Goal: Task Accomplishment & Management: Complete application form

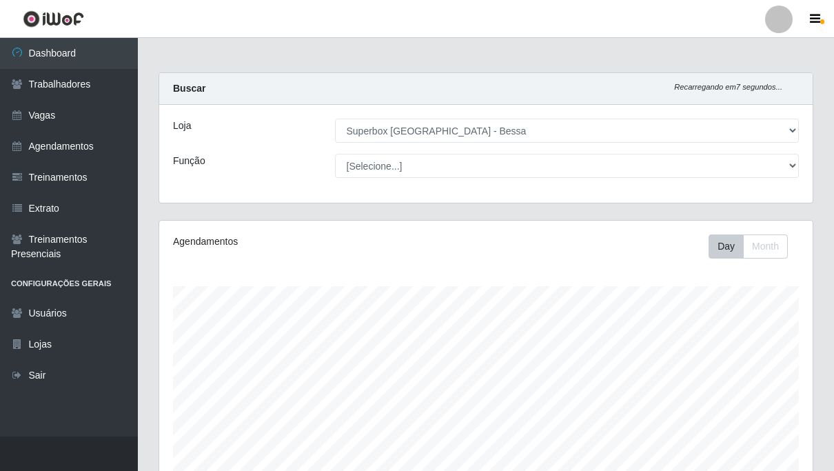
select select "206"
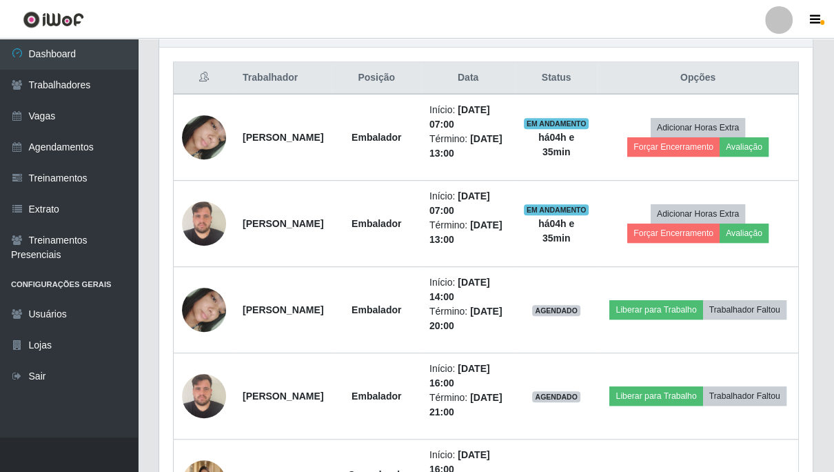
scroll to position [285, 653]
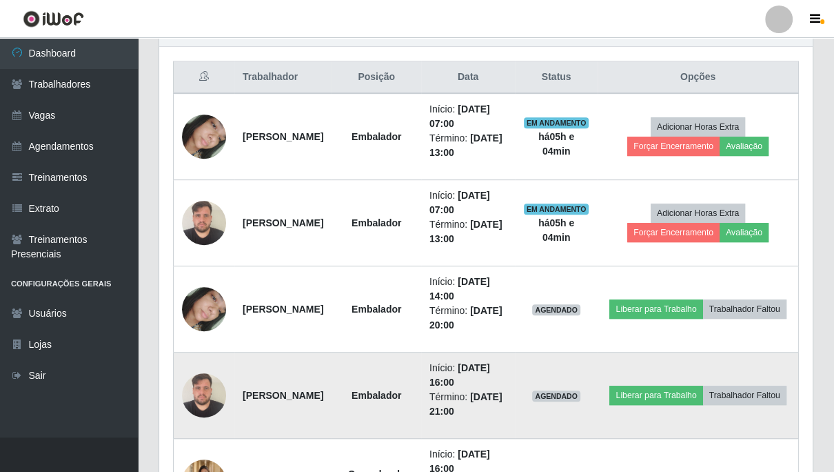
drag, startPoint x: 477, startPoint y: 357, endPoint x: 512, endPoint y: 359, distance: 35.9
click at [478, 357] on td "Início: [DATE] 16:00 Término: [DATE] 21:00" at bounding box center [468, 395] width 94 height 86
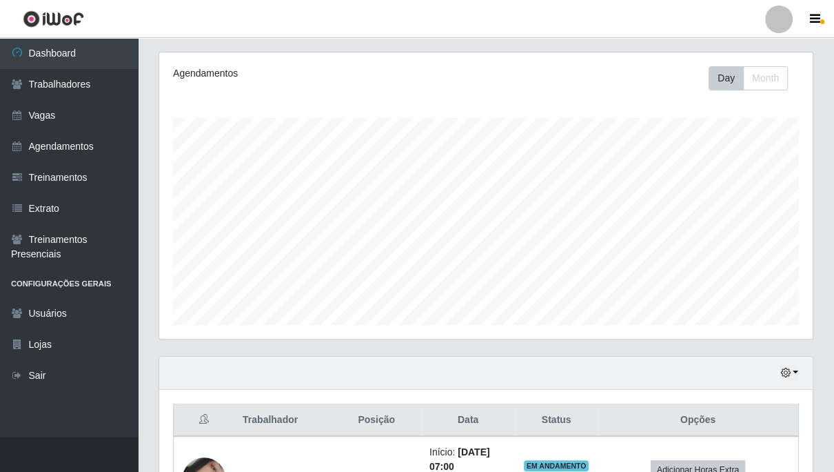
scroll to position [0, 0]
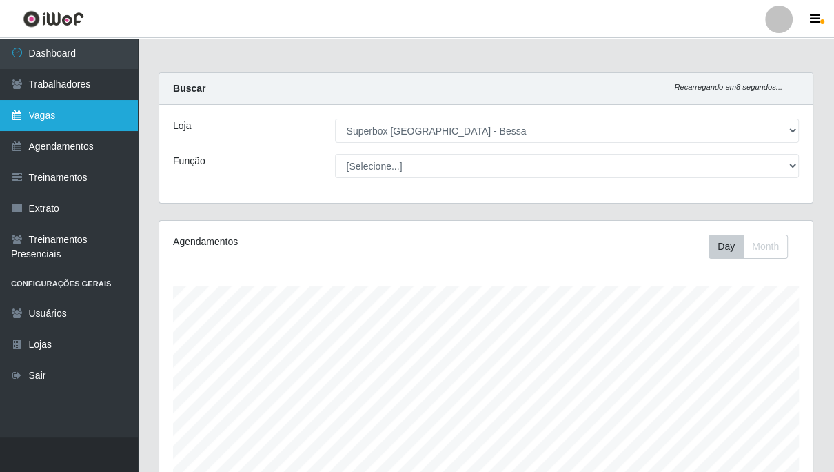
click at [102, 123] on link "Vagas" at bounding box center [69, 115] width 138 height 31
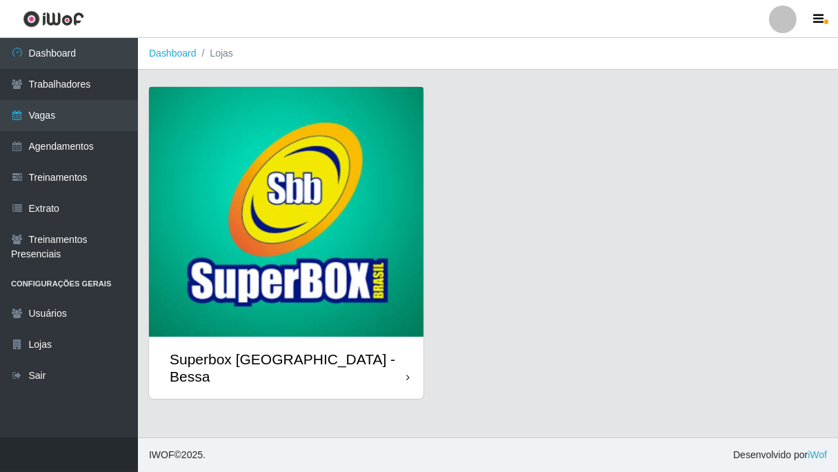
click at [412, 358] on div "Superbox [GEOGRAPHIC_DATA] - Bessa" at bounding box center [286, 368] width 274 height 62
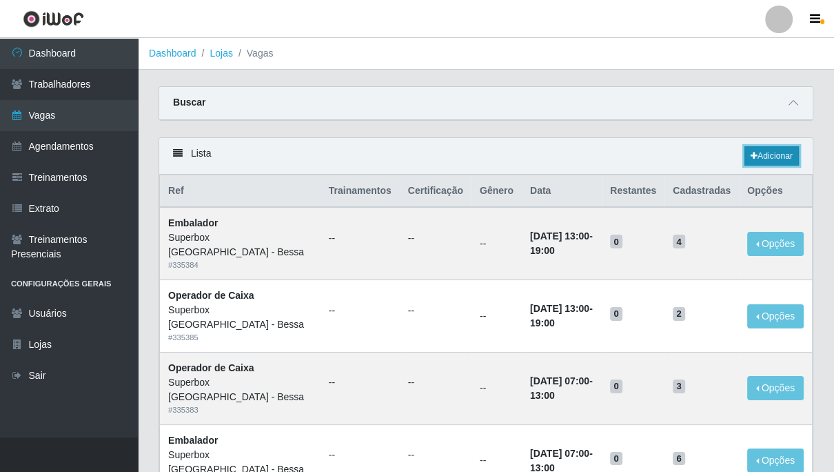
click at [756, 155] on link "Adicionar" at bounding box center [772, 155] width 54 height 19
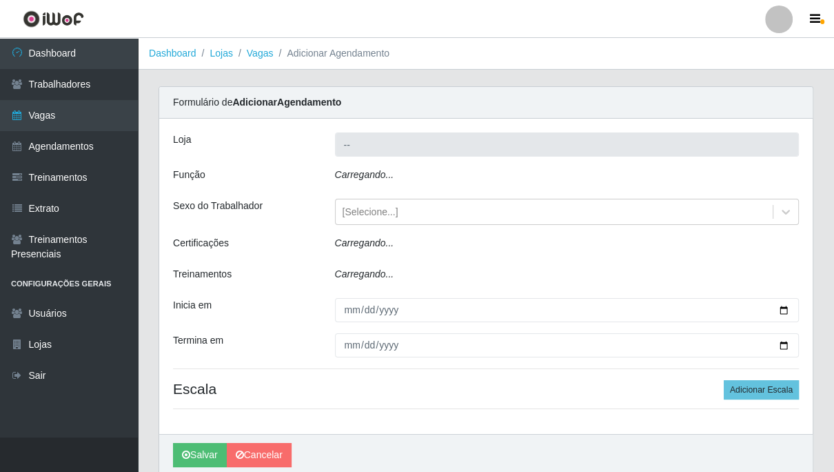
type input "Superbox [GEOGRAPHIC_DATA] - Bessa"
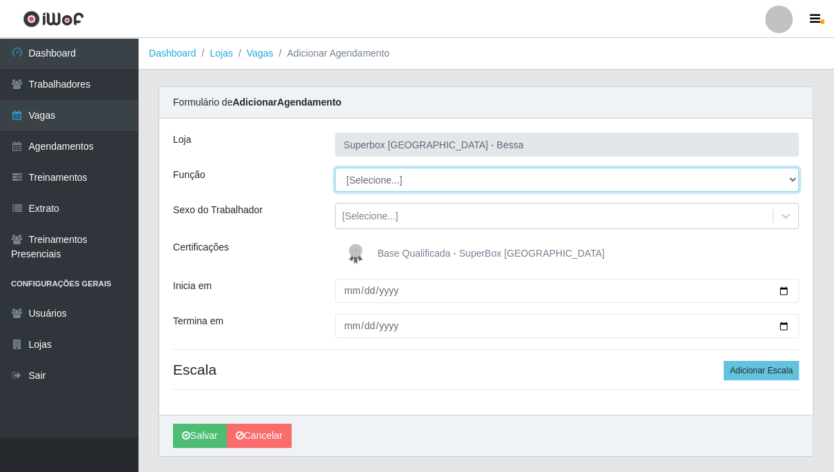
click at [411, 177] on select "[Selecione...] ASG ASG + ASG ++ Embalador Embalador + Embalador ++ Operador de …" at bounding box center [567, 180] width 465 height 24
select select "22"
click at [335, 168] on select "[Selecione...] ASG ASG + ASG ++ Embalador Embalador + Embalador ++ Operador de …" at bounding box center [567, 180] width 465 height 24
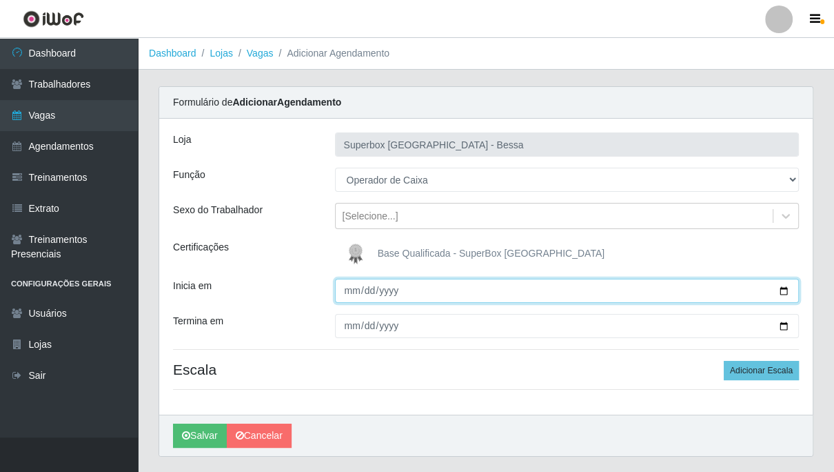
click at [352, 290] on input "Inicia em" at bounding box center [567, 291] width 465 height 24
type input "[DATE]"
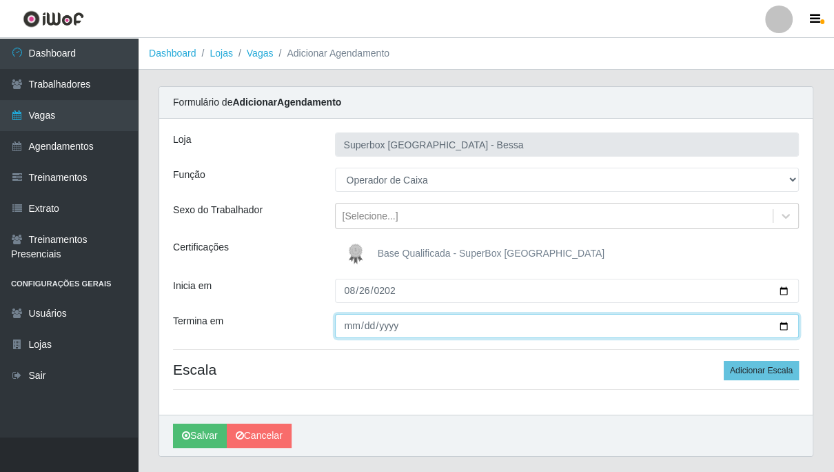
click at [343, 325] on input "Termina em" at bounding box center [567, 326] width 465 height 24
type input "[DATE]"
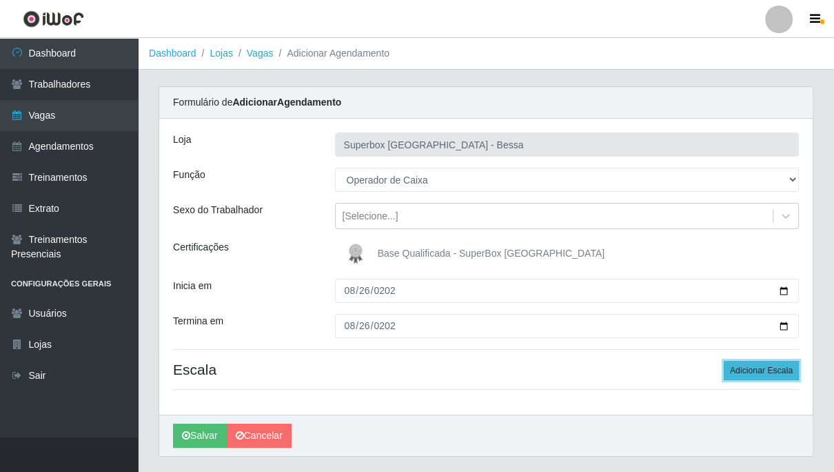
click at [739, 365] on button "Adicionar Escala" at bounding box center [761, 370] width 75 height 19
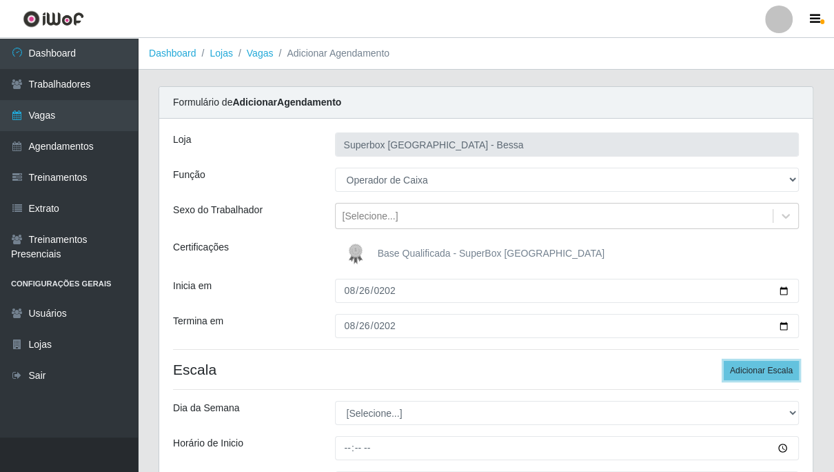
scroll to position [77, 0]
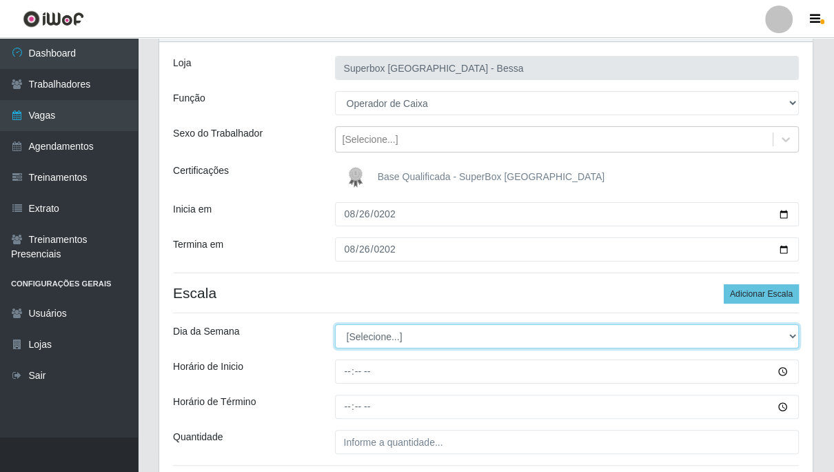
click at [417, 334] on select "[Selecione...] Segunda Terça Quarta Quinta Sexta Sábado Domingo" at bounding box center [567, 336] width 465 height 24
select select "2"
click at [335, 324] on select "[Selecione...] Segunda Terça Quarta Quinta Sexta Sábado Domingo" at bounding box center [567, 336] width 465 height 24
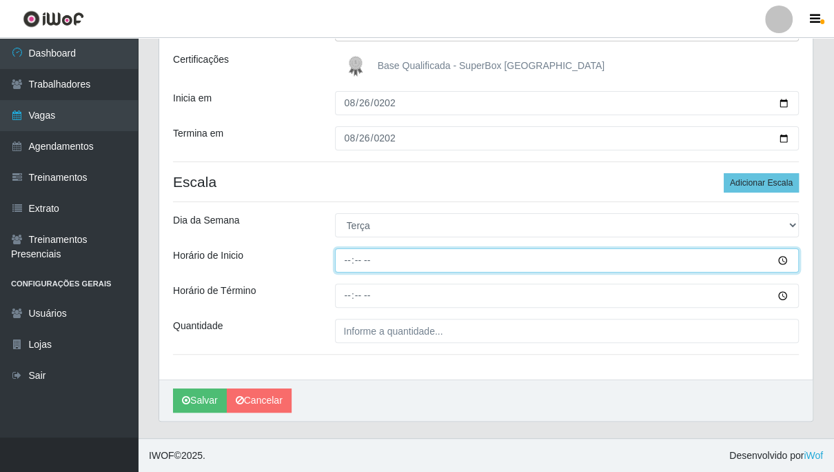
click at [346, 259] on input "Horário de Inicio" at bounding box center [567, 260] width 465 height 24
type input "16:00"
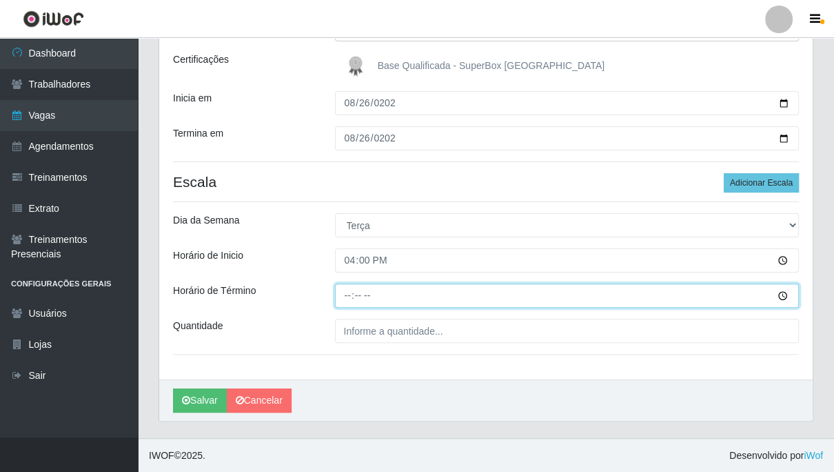
type input "21:00"
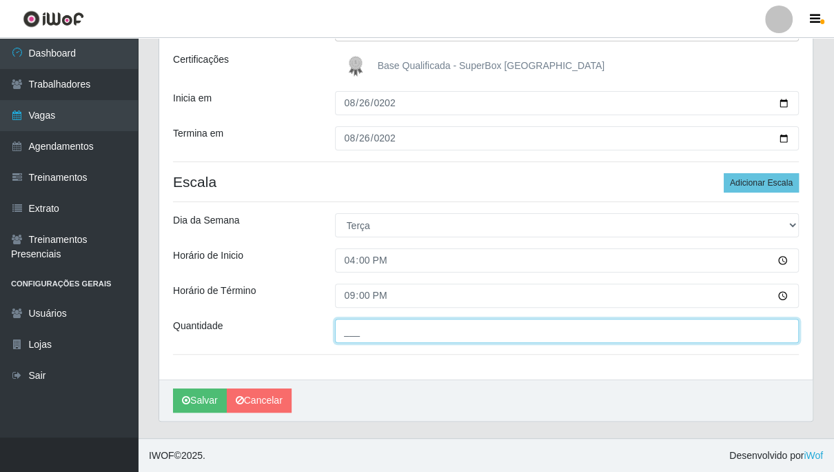
click at [367, 332] on input "___" at bounding box center [567, 331] width 465 height 24
type input "01_"
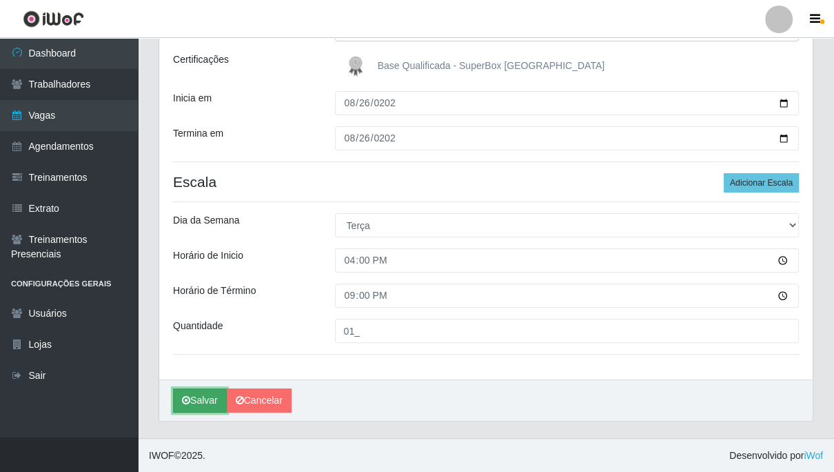
click at [199, 407] on button "Salvar" at bounding box center [200, 400] width 54 height 24
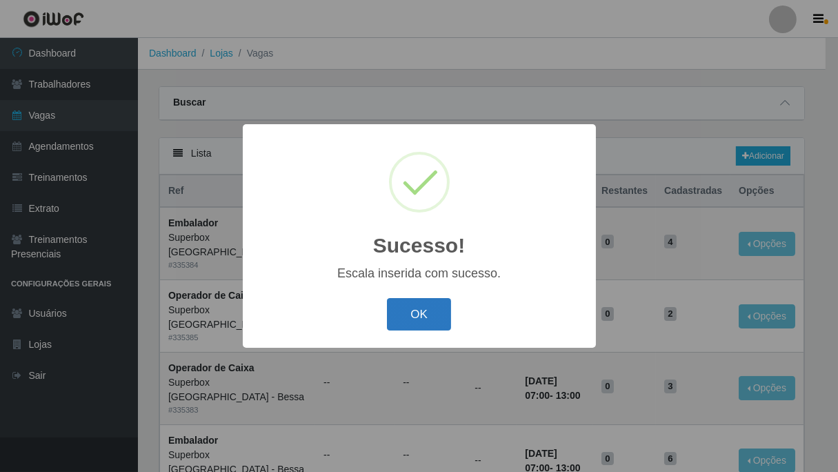
click at [419, 312] on button "OK" at bounding box center [419, 314] width 64 height 32
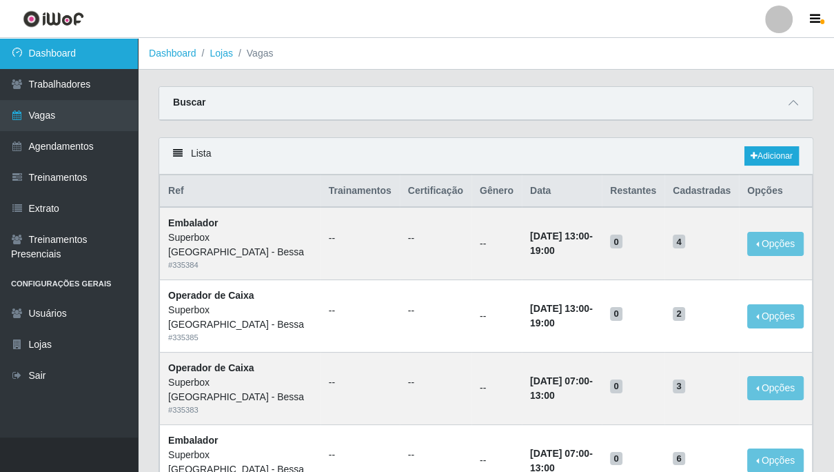
click at [72, 63] on link "Dashboard" at bounding box center [69, 53] width 138 height 31
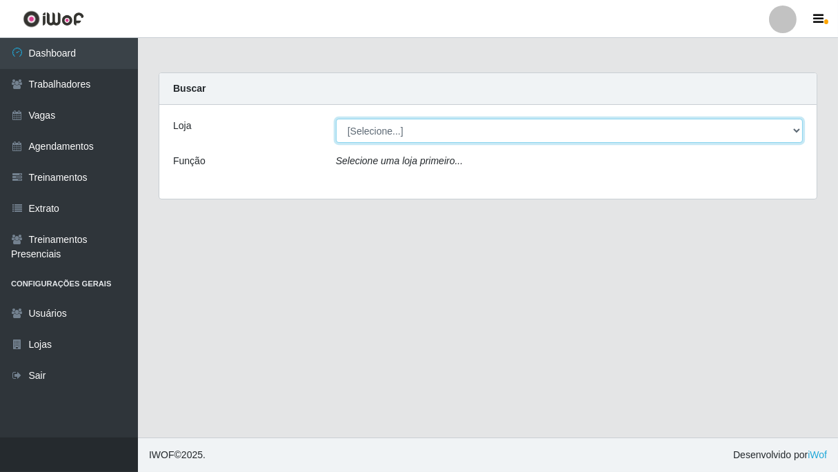
click at [435, 127] on select "[Selecione...] Superbox [GEOGRAPHIC_DATA] - Bessa" at bounding box center [569, 131] width 467 height 24
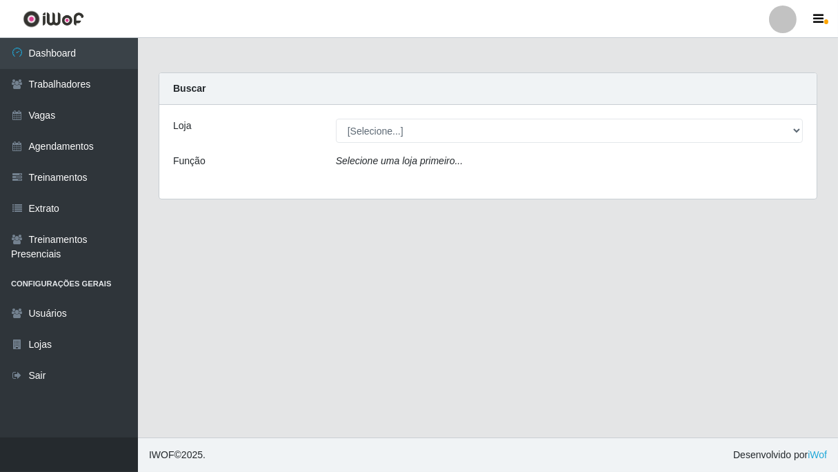
click at [449, 170] on div "Selecione uma loja primeiro..." at bounding box center [569, 164] width 488 height 20
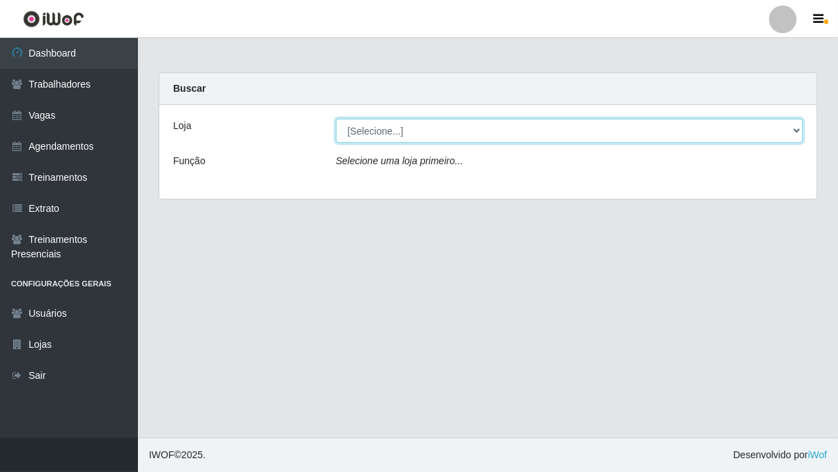
click at [441, 133] on select "[Selecione...] Superbox [GEOGRAPHIC_DATA] - Bessa" at bounding box center [569, 131] width 467 height 24
select select "206"
click at [336, 119] on select "[Selecione...] Superbox [GEOGRAPHIC_DATA] - Bessa" at bounding box center [569, 131] width 467 height 24
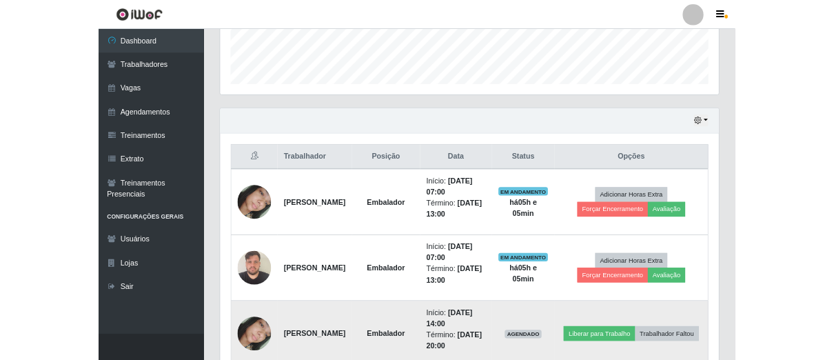
scroll to position [628, 0]
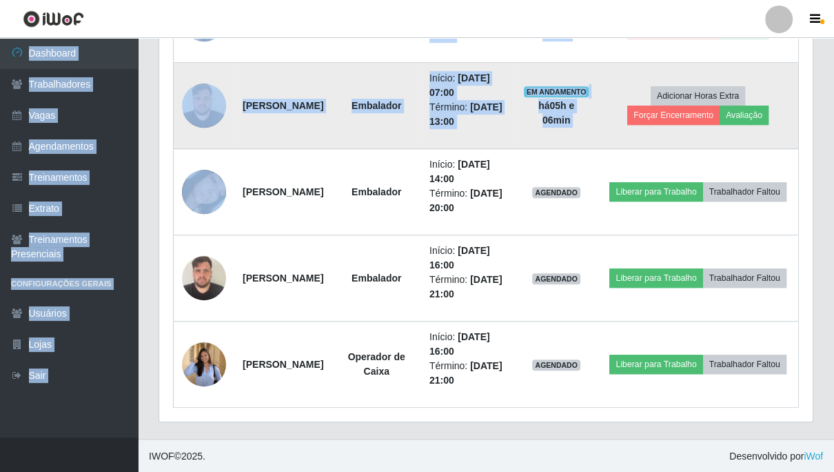
drag, startPoint x: 779, startPoint y: 0, endPoint x: 761, endPoint y: 98, distance: 99.5
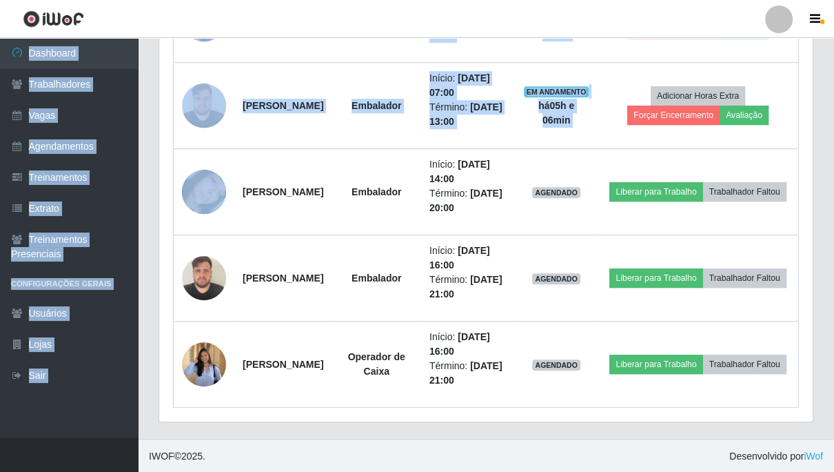
drag, startPoint x: 608, startPoint y: 10, endPoint x: 674, endPoint y: 27, distance: 68.9
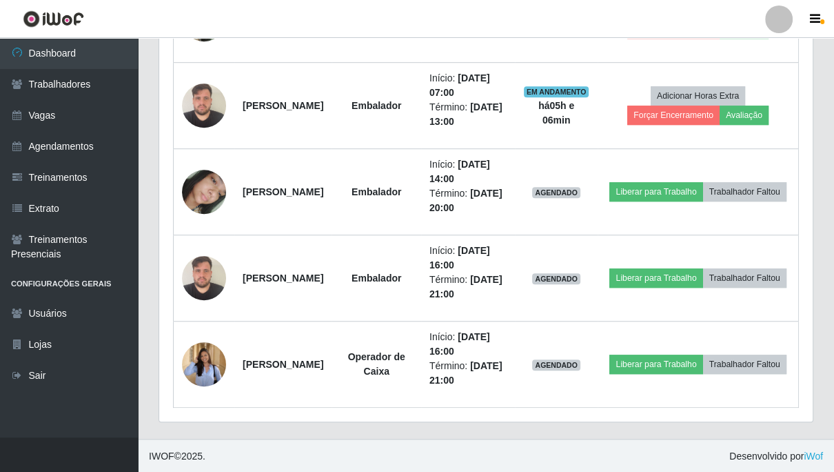
drag, startPoint x: 103, startPoint y: 0, endPoint x: 39, endPoint y: 0, distance: 64.8
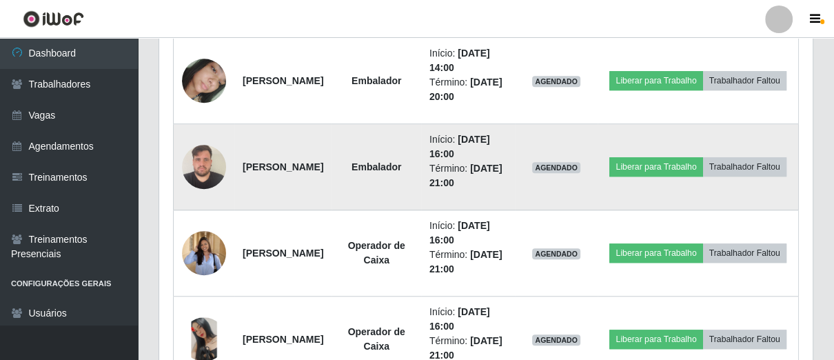
scroll to position [510, 0]
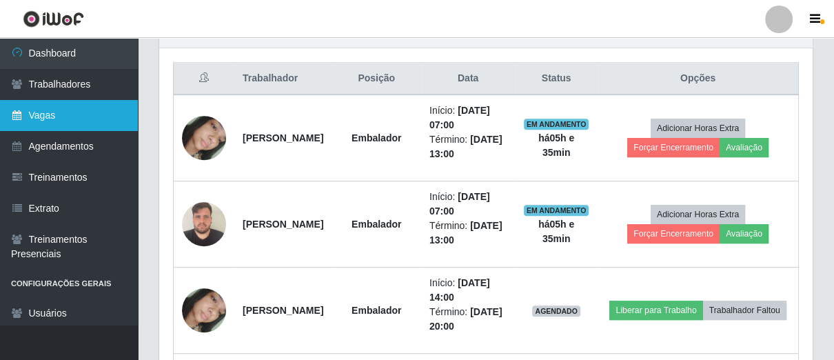
click at [80, 114] on link "Vagas" at bounding box center [69, 115] width 138 height 31
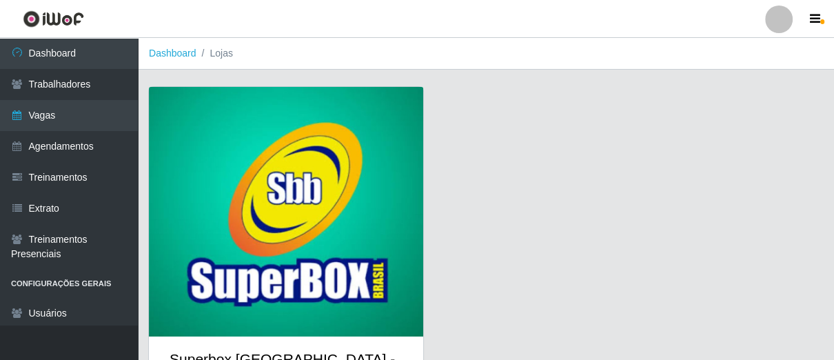
scroll to position [72, 0]
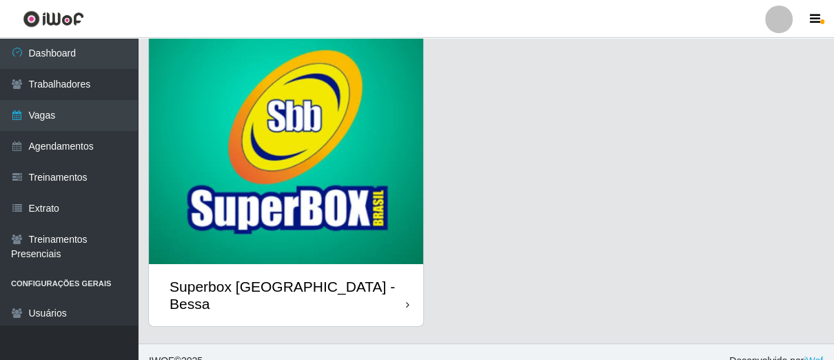
click at [403, 292] on div "Superbox [GEOGRAPHIC_DATA] - Bessa" at bounding box center [286, 295] width 274 height 62
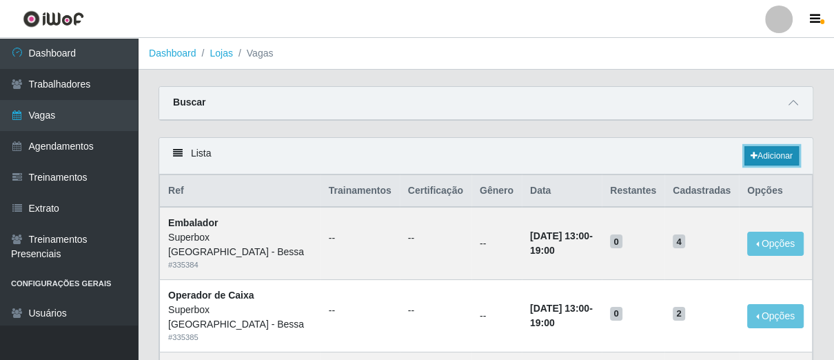
click at [789, 160] on link "Adicionar" at bounding box center [772, 155] width 54 height 19
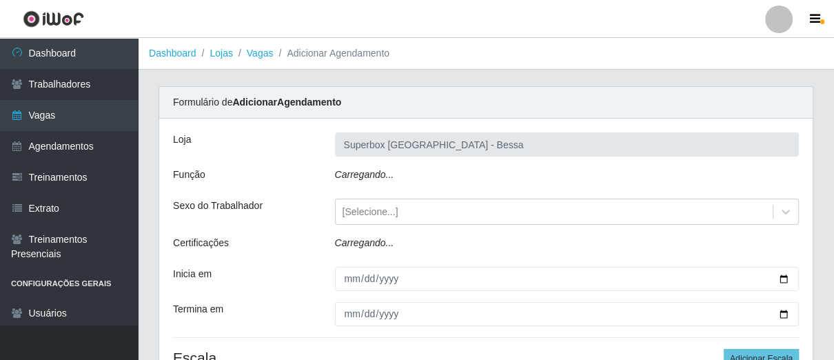
type input "Superbox [GEOGRAPHIC_DATA] - Bessa"
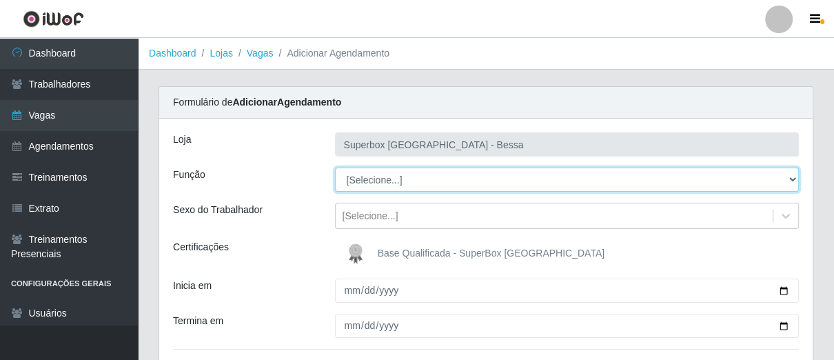
click at [461, 181] on select "[Selecione...] ASG ASG + ASG ++ Embalador Embalador + Embalador ++ Operador de …" at bounding box center [567, 180] width 465 height 24
select select "1"
click at [335, 168] on select "[Selecione...] ASG ASG + ASG ++ Embalador Embalador + Embalador ++ Operador de …" at bounding box center [567, 180] width 465 height 24
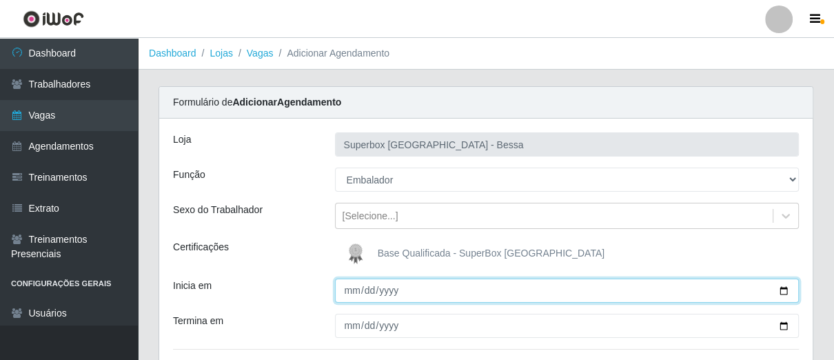
click at [344, 292] on input "Inicia em" at bounding box center [567, 291] width 465 height 24
type input "[DATE]"
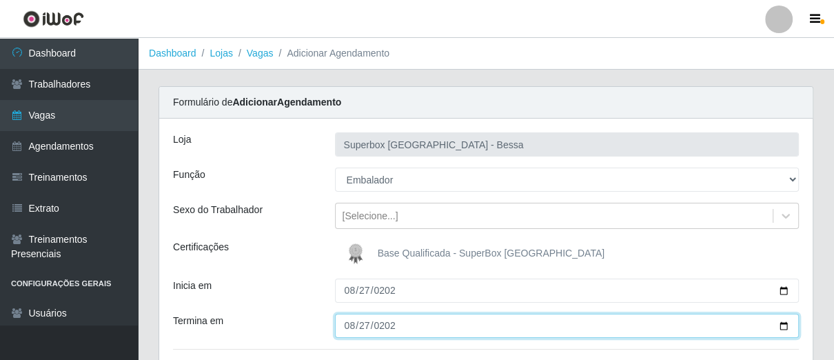
type input "[DATE]"
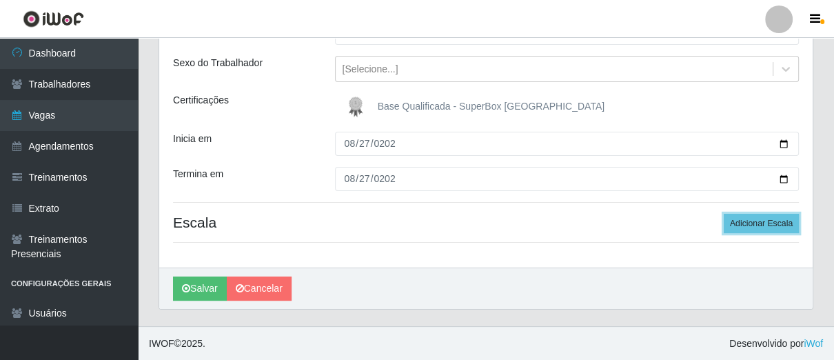
drag, startPoint x: 745, startPoint y: 221, endPoint x: 696, endPoint y: 222, distance: 48.3
click at [744, 221] on button "Adicionar Escala" at bounding box center [761, 223] width 75 height 19
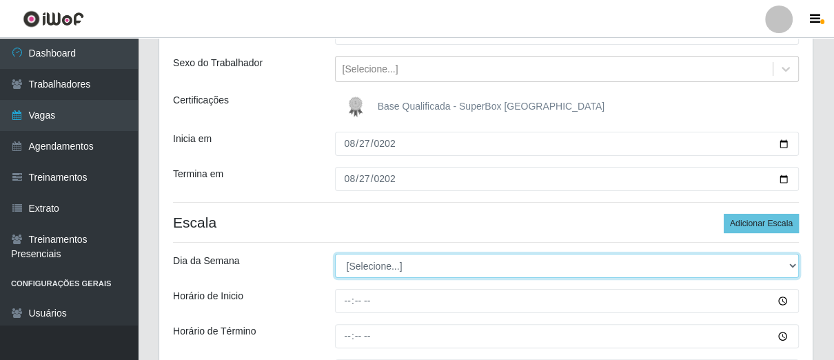
click at [371, 265] on select "[Selecione...] Segunda Terça Quarta Quinta Sexta Sábado Domingo" at bounding box center [567, 266] width 465 height 24
select select "3"
click at [335, 254] on select "[Selecione...] Segunda Terça Quarta Quinta Sexta Sábado Domingo" at bounding box center [567, 266] width 465 height 24
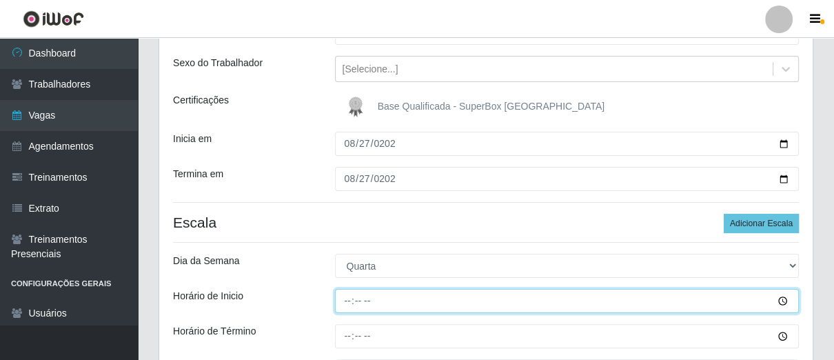
click at [350, 299] on input "Horário de Inicio" at bounding box center [567, 301] width 465 height 24
type input "07:00"
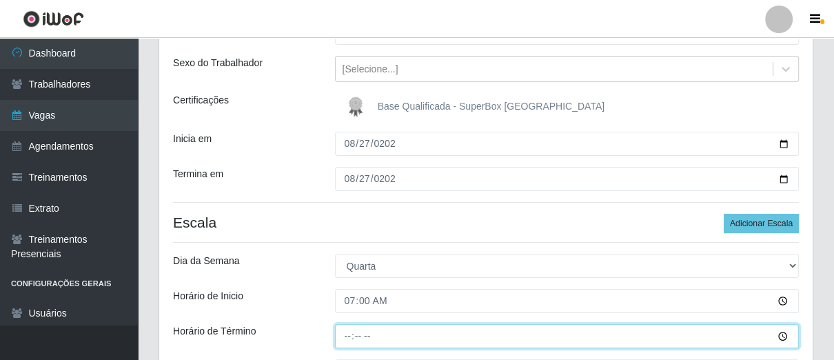
type input "13:00"
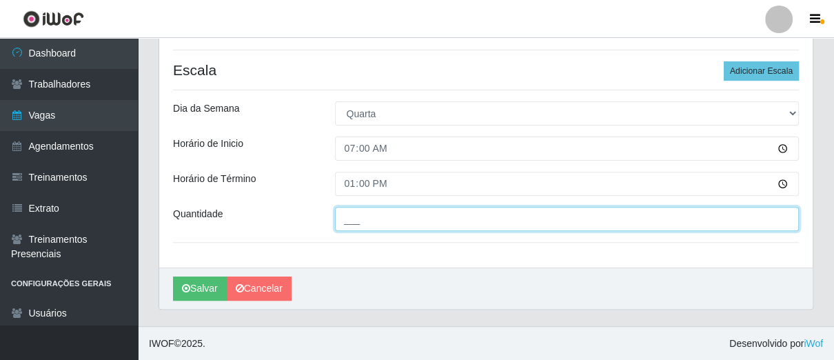
click at [349, 222] on input "___" at bounding box center [567, 219] width 465 height 24
type input "01_"
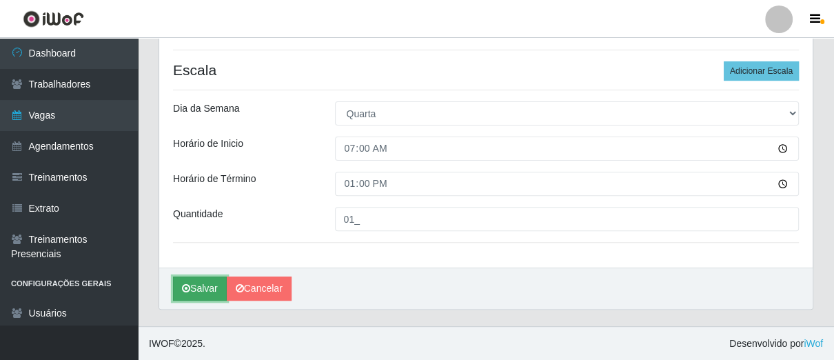
click at [209, 281] on button "Salvar" at bounding box center [200, 289] width 54 height 24
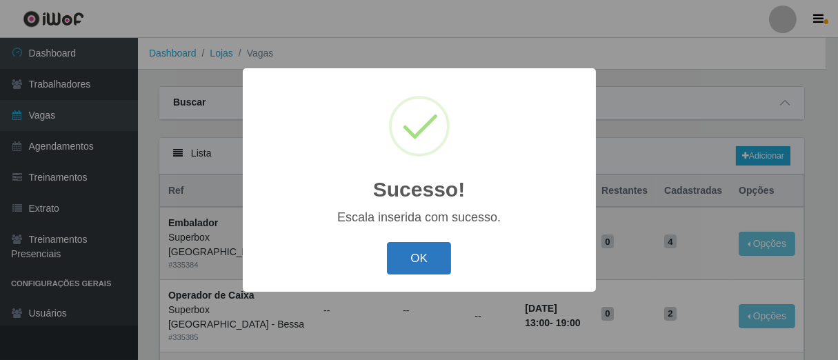
click at [434, 254] on button "OK" at bounding box center [419, 258] width 64 height 32
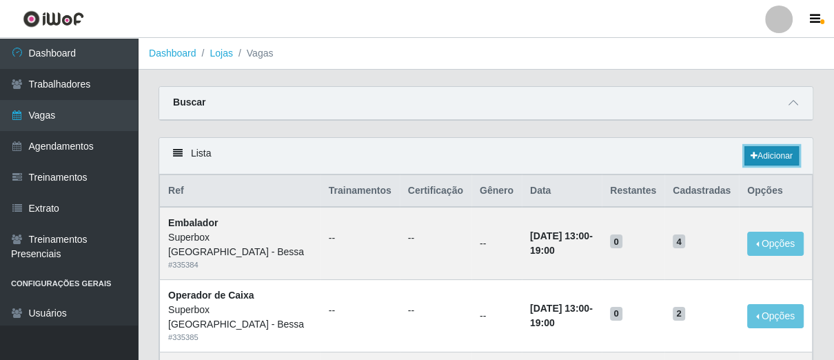
click at [760, 157] on link "Adicionar" at bounding box center [772, 155] width 54 height 19
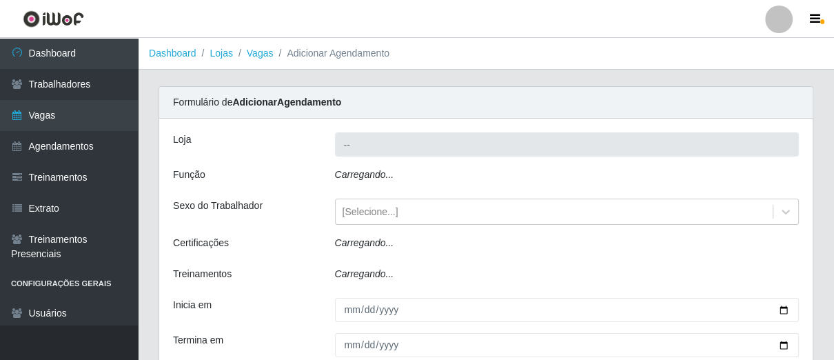
type input "Superbox [GEOGRAPHIC_DATA] - Bessa"
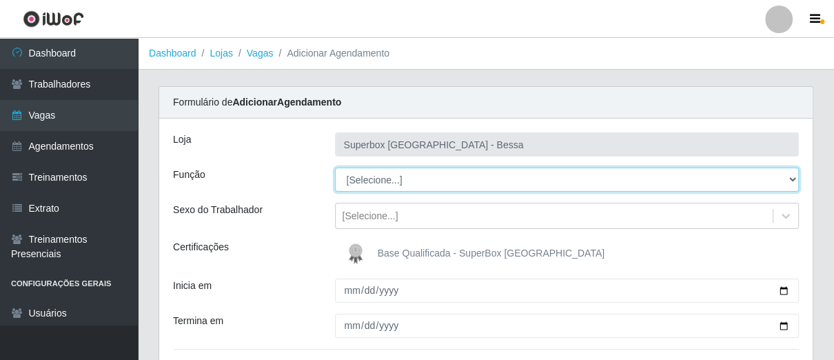
click at [396, 181] on select "[Selecione...] ASG ASG + ASG ++ Embalador Embalador + Embalador ++ Operador de …" at bounding box center [567, 180] width 465 height 24
select select "1"
click at [335, 168] on select "[Selecione...] ASG ASG + ASG ++ Embalador Embalador + Embalador ++ Operador de …" at bounding box center [567, 180] width 465 height 24
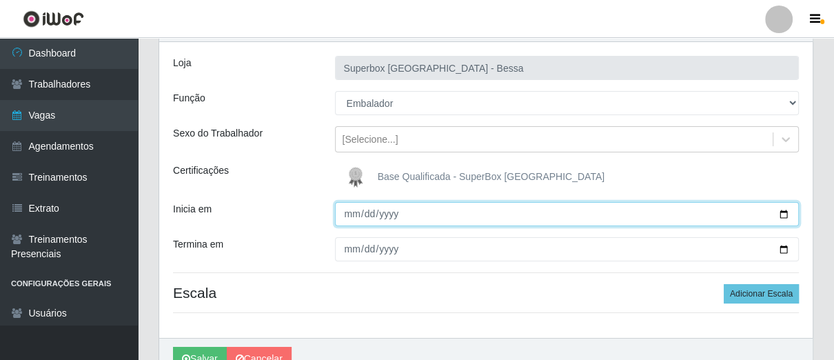
click at [347, 221] on input "Inicia em" at bounding box center [567, 214] width 465 height 24
type input "[DATE]"
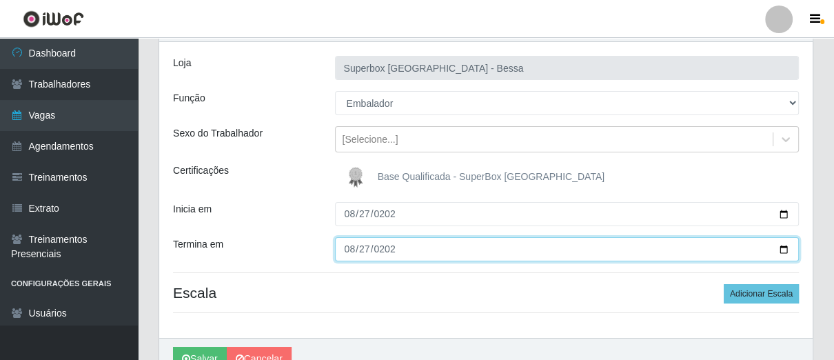
type input "[DATE]"
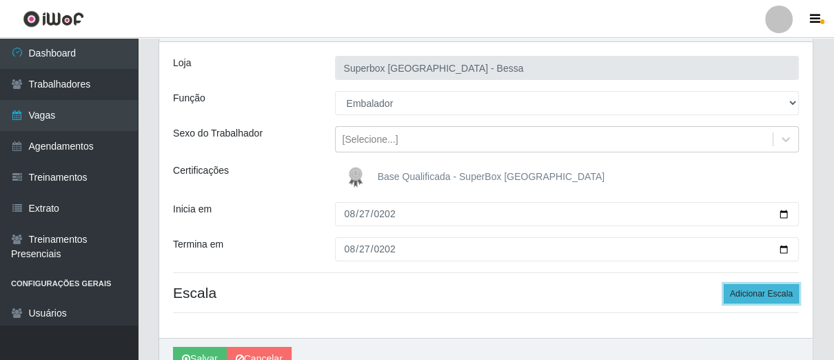
click at [753, 288] on button "Adicionar Escala" at bounding box center [761, 293] width 75 height 19
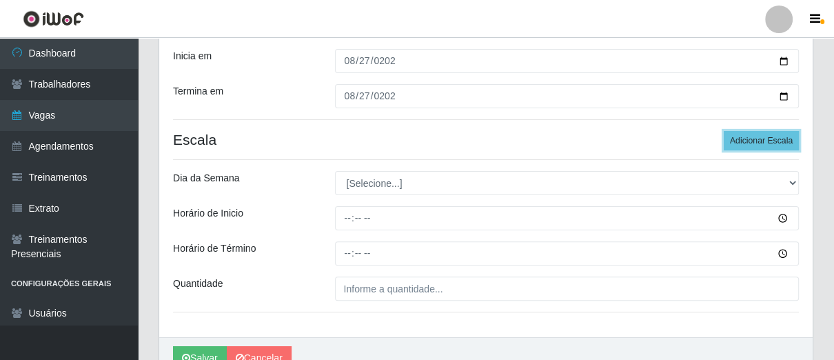
scroll to position [299, 0]
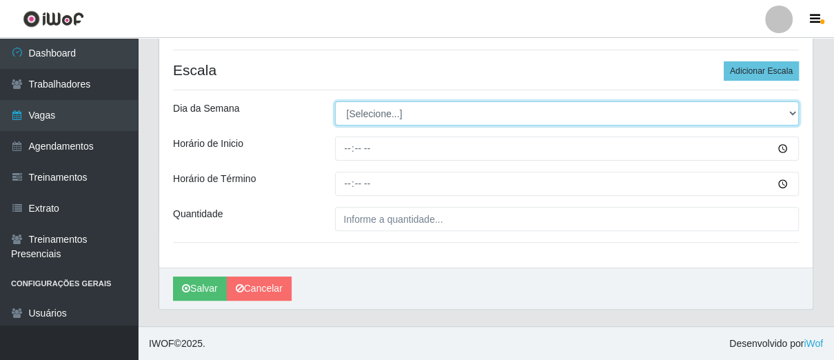
click at [395, 113] on select "[Selecione...] Segunda Terça Quarta Quinta Sexta Sábado Domingo" at bounding box center [567, 113] width 465 height 24
select select "3"
click at [335, 101] on select "[Selecione...] Segunda Terça Quarta Quinta Sexta Sábado Domingo" at bounding box center [567, 113] width 465 height 24
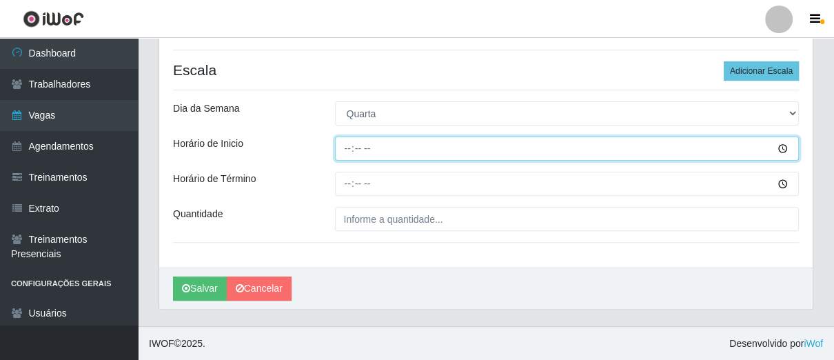
click at [346, 148] on input "Horário de Inicio" at bounding box center [567, 149] width 465 height 24
type input "08:00"
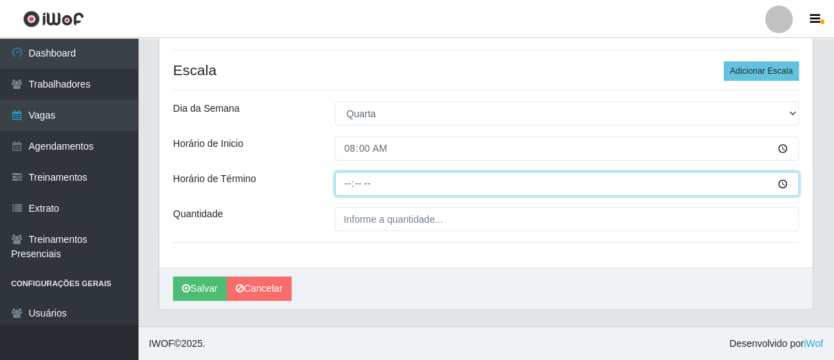
type input "14:00"
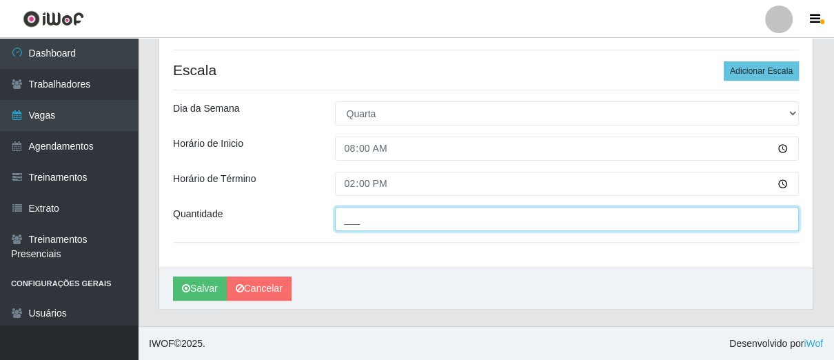
click at [363, 212] on input "___" at bounding box center [567, 219] width 465 height 24
type input "02_"
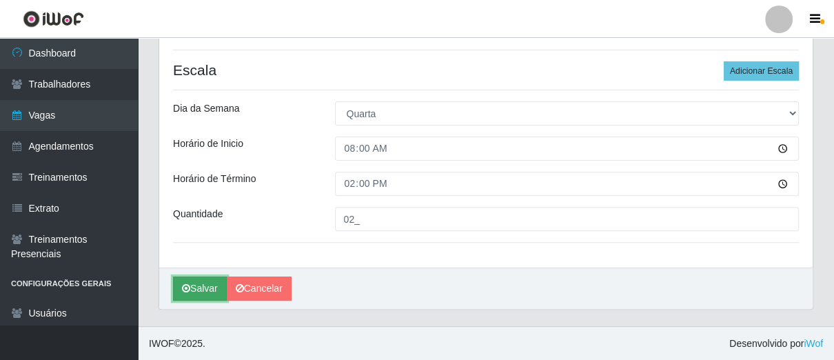
click at [200, 287] on button "Salvar" at bounding box center [200, 289] width 54 height 24
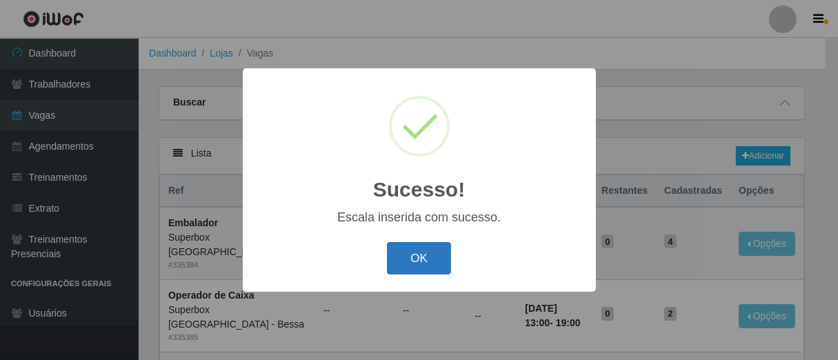
click at [444, 260] on button "OK" at bounding box center [419, 258] width 64 height 32
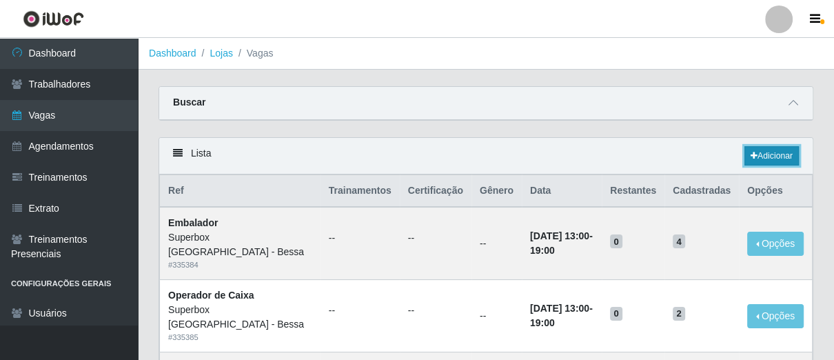
click at [753, 156] on icon at bounding box center [754, 156] width 7 height 8
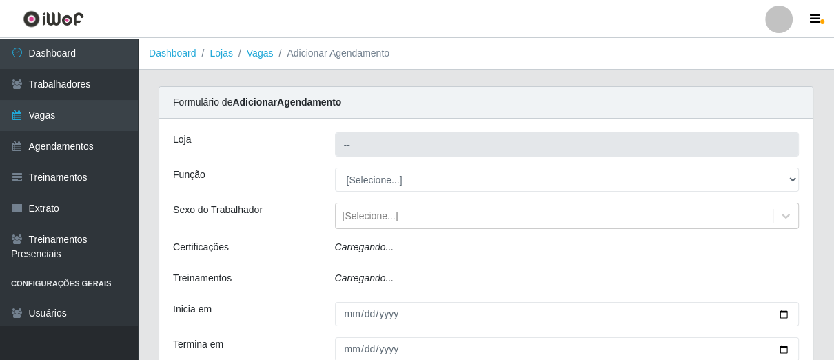
type input "Superbox [GEOGRAPHIC_DATA] - Bessa"
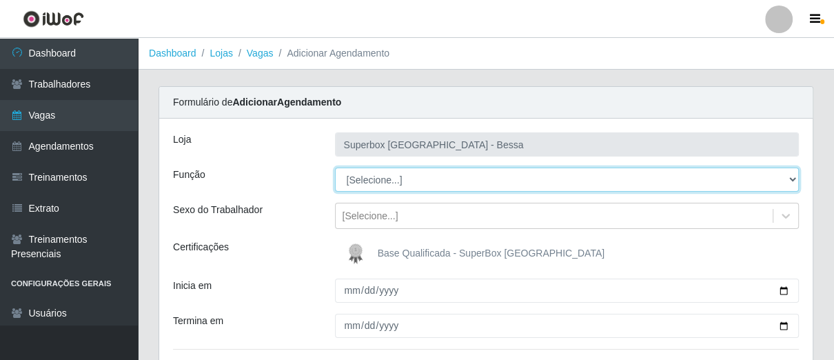
click at [399, 177] on select "[Selecione...] ASG ASG + ASG ++ Embalador Embalador + Embalador ++ Operador de …" at bounding box center [567, 180] width 465 height 24
select select "22"
click at [335, 168] on select "[Selecione...] ASG ASG + ASG ++ Embalador Embalador + Embalador ++ Operador de …" at bounding box center [567, 180] width 465 height 24
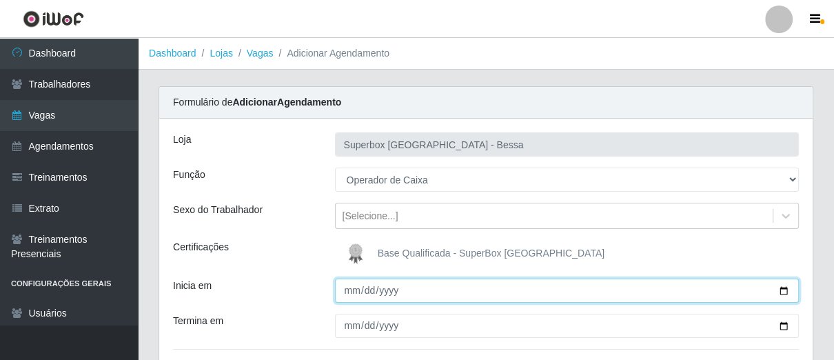
click at [342, 297] on input "Inicia em" at bounding box center [567, 291] width 465 height 24
type input "[DATE]"
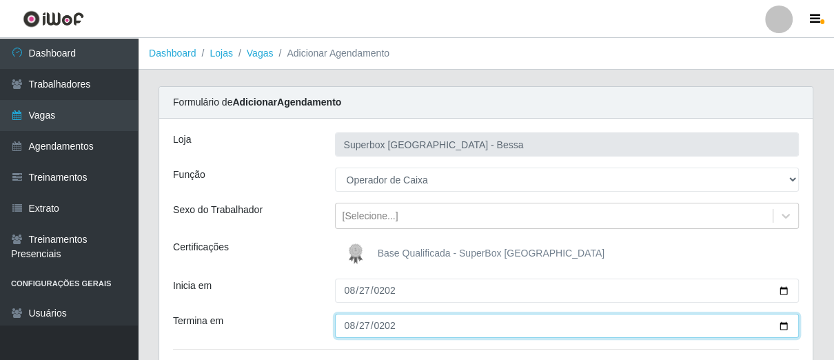
type input "[DATE]"
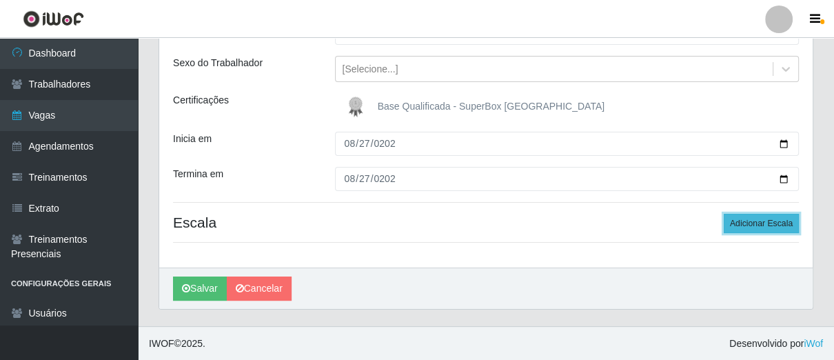
click at [736, 225] on button "Adicionar Escala" at bounding box center [761, 223] width 75 height 19
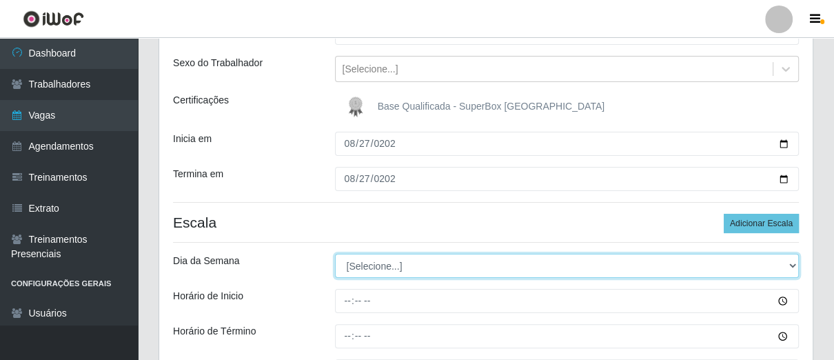
click at [399, 259] on select "[Selecione...] Segunda Terça Quarta Quinta Sexta Sábado Domingo" at bounding box center [567, 266] width 465 height 24
select select "3"
click at [335, 254] on select "[Selecione...] Segunda Terça Quarta Quinta Sexta Sábado Domingo" at bounding box center [567, 266] width 465 height 24
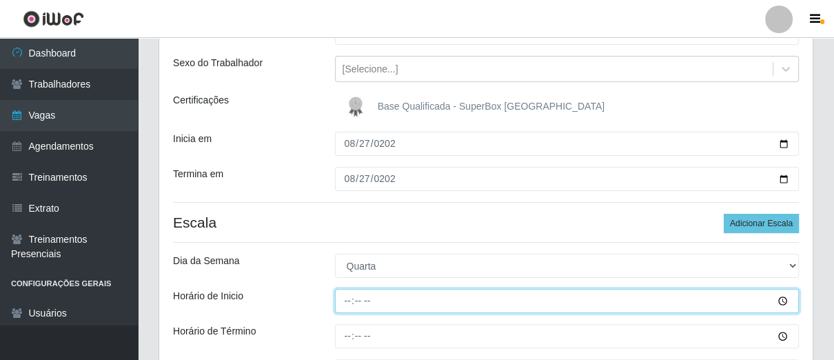
click at [346, 298] on input "Horário de Inicio" at bounding box center [567, 301] width 465 height 24
type input "08:00"
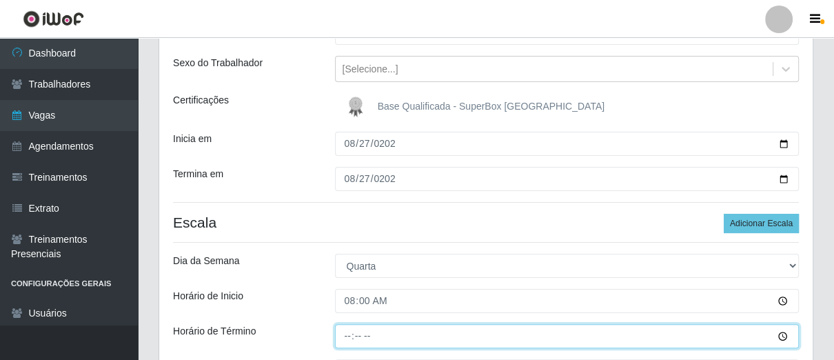
type input "14:00"
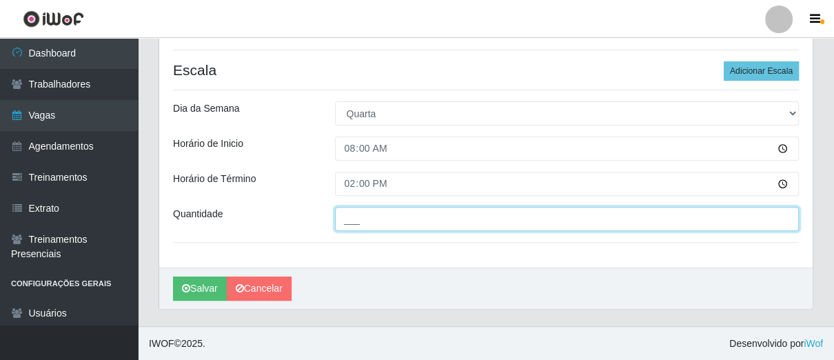
click at [363, 214] on input "___" at bounding box center [567, 219] width 465 height 24
type input "02_"
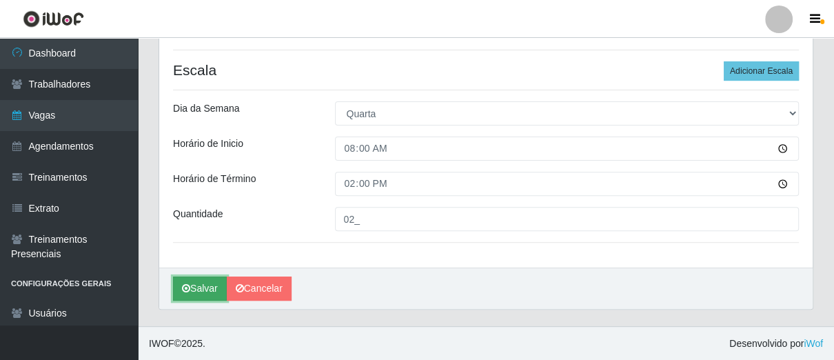
click at [205, 287] on button "Salvar" at bounding box center [200, 289] width 54 height 24
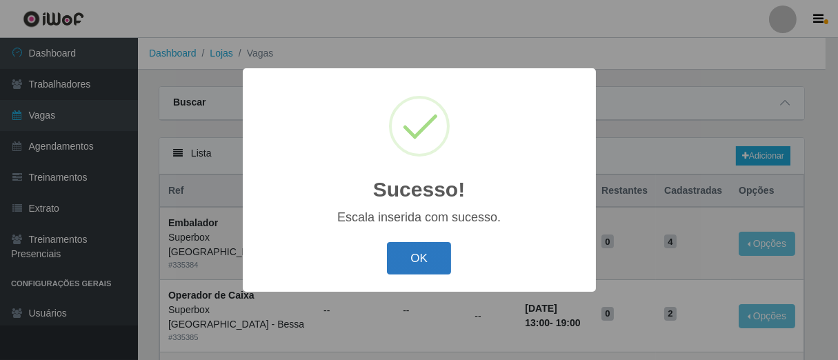
click at [413, 256] on button "OK" at bounding box center [419, 258] width 64 height 32
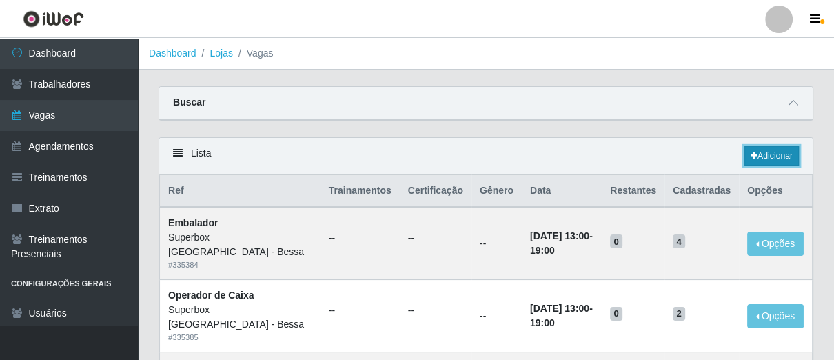
click at [770, 160] on link "Adicionar" at bounding box center [772, 155] width 54 height 19
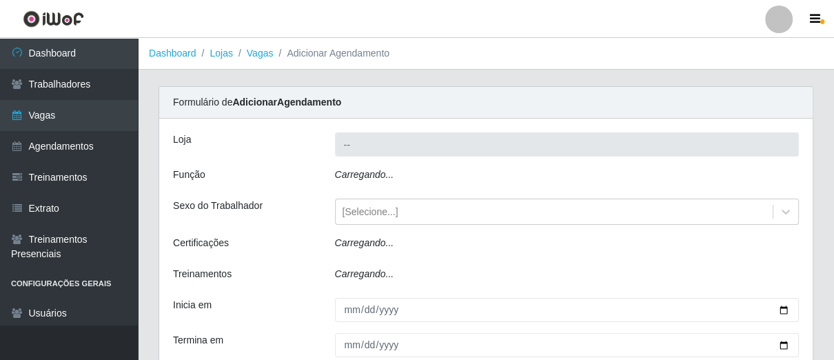
type input "Superbox [GEOGRAPHIC_DATA] - Bessa"
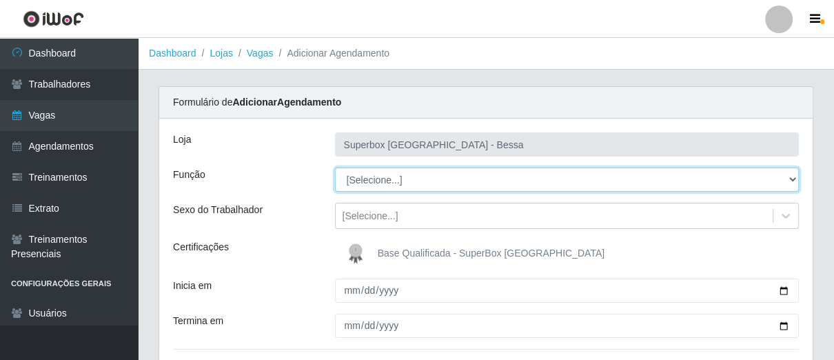
click at [392, 177] on select "[Selecione...] ASG ASG + ASG ++ Embalador Embalador + Embalador ++ Operador de …" at bounding box center [567, 180] width 465 height 24
select select "1"
click at [335, 168] on select "[Selecione...] ASG ASG + ASG ++ Embalador Embalador + Embalador ++ Operador de …" at bounding box center [567, 180] width 465 height 24
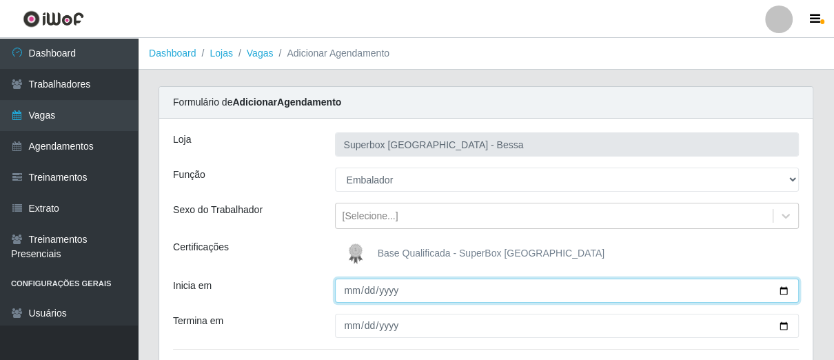
click at [343, 294] on input "Inicia em" at bounding box center [567, 291] width 465 height 24
type input "[DATE]"
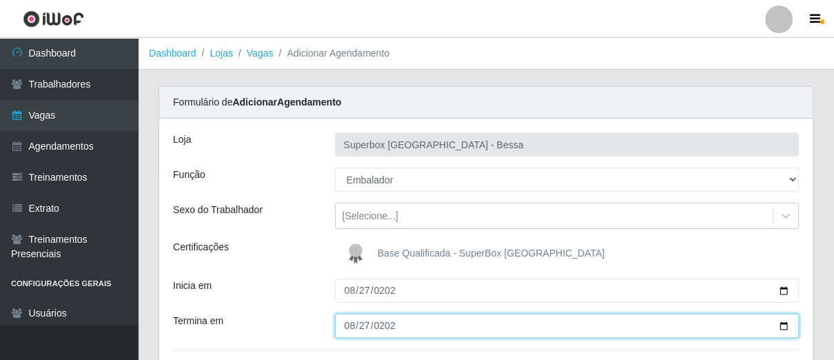
type input "[DATE]"
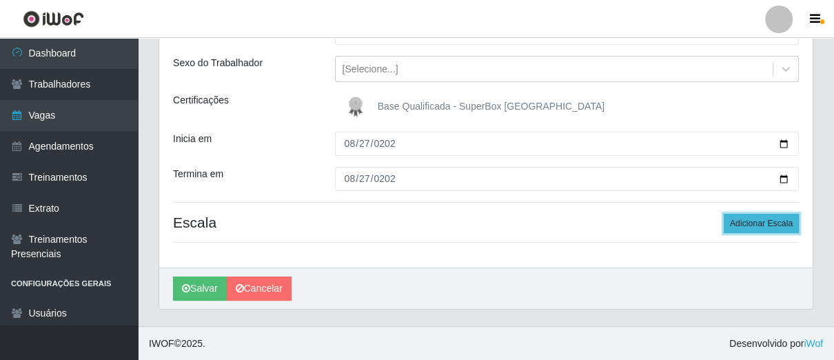
click at [762, 223] on button "Adicionar Escala" at bounding box center [761, 223] width 75 height 19
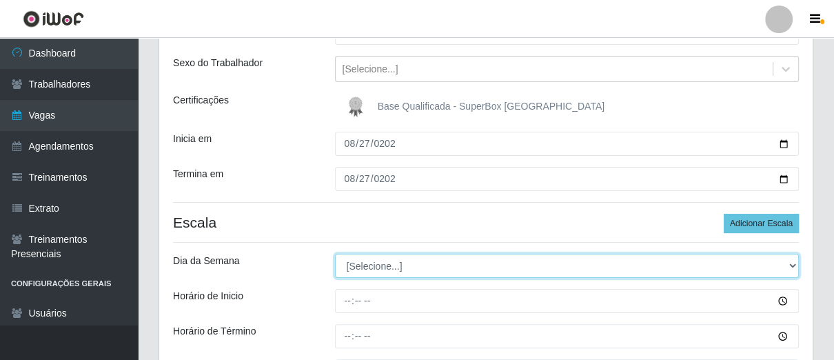
click at [390, 268] on select "[Selecione...] Segunda Terça Quarta Quinta Sexta Sábado Domingo" at bounding box center [567, 266] width 465 height 24
select select "3"
click at [335, 254] on select "[Selecione...] Segunda Terça Quarta Quinta Sexta Sábado Domingo" at bounding box center [567, 266] width 465 height 24
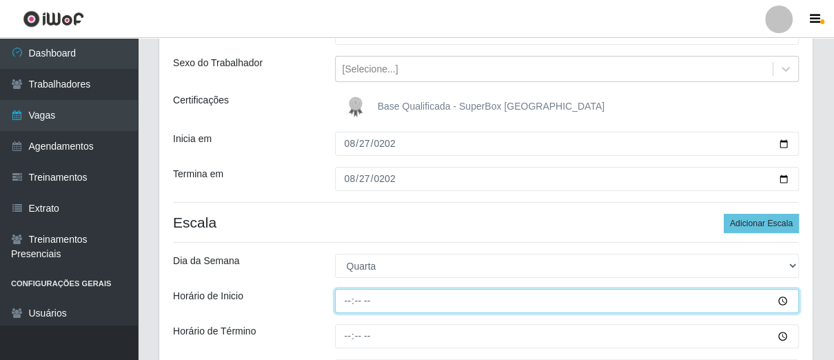
click at [345, 298] on input "Horário de Inicio" at bounding box center [567, 301] width 465 height 24
type input "14:00"
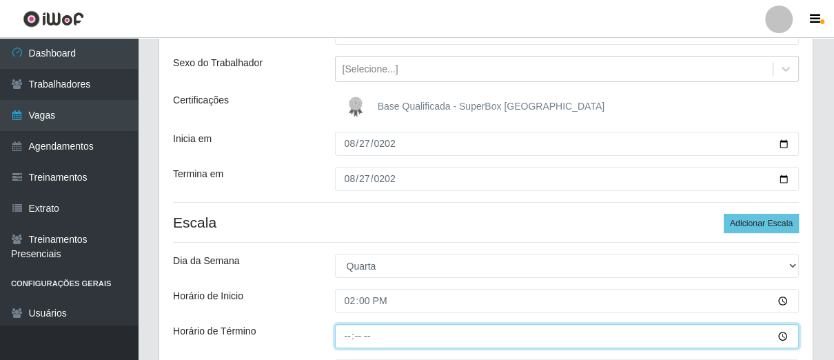
type input "20:00"
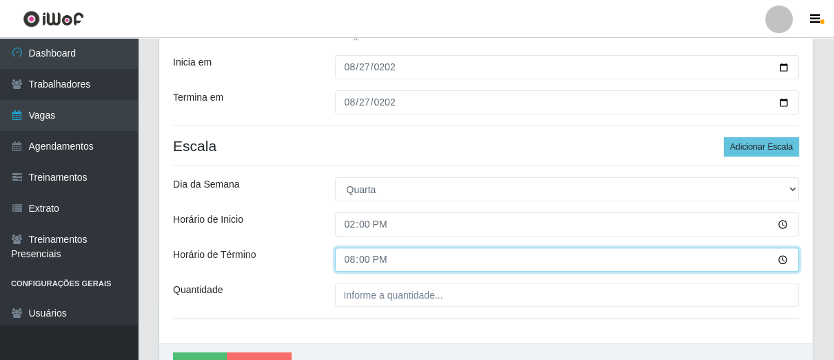
scroll to position [299, 0]
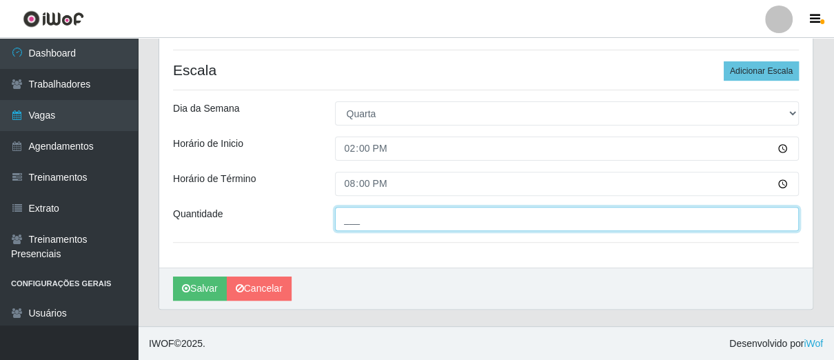
click at [368, 218] on input "___" at bounding box center [567, 219] width 465 height 24
type input "01_"
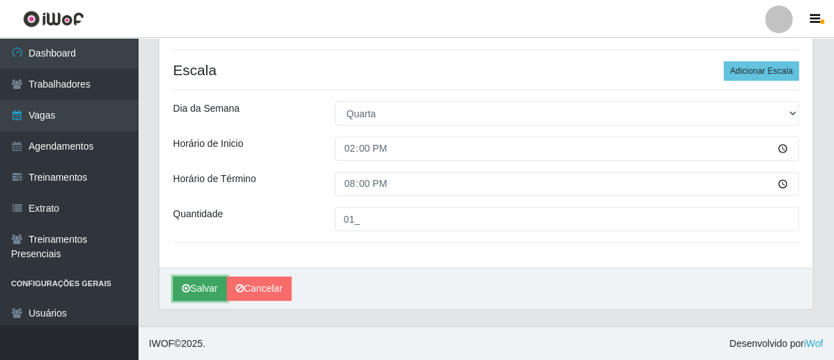
click at [212, 287] on button "Salvar" at bounding box center [200, 289] width 54 height 24
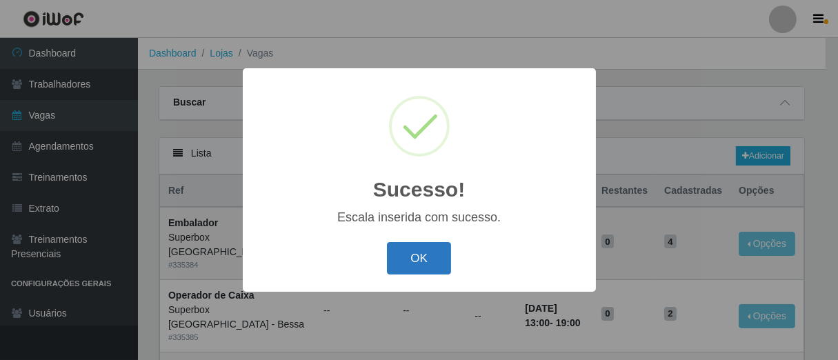
click at [424, 273] on button "OK" at bounding box center [419, 258] width 64 height 32
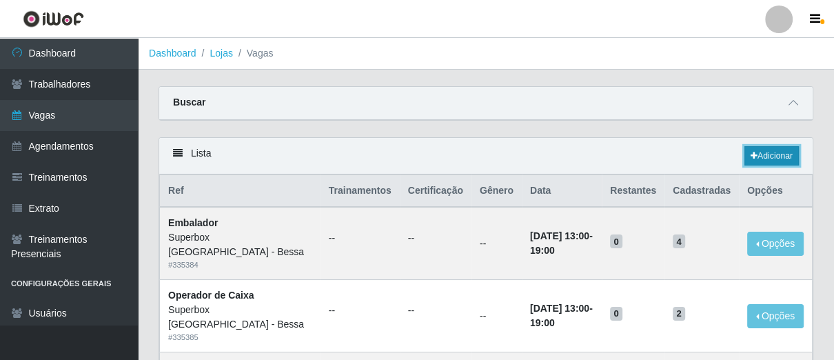
click at [746, 148] on link "Adicionar" at bounding box center [772, 155] width 54 height 19
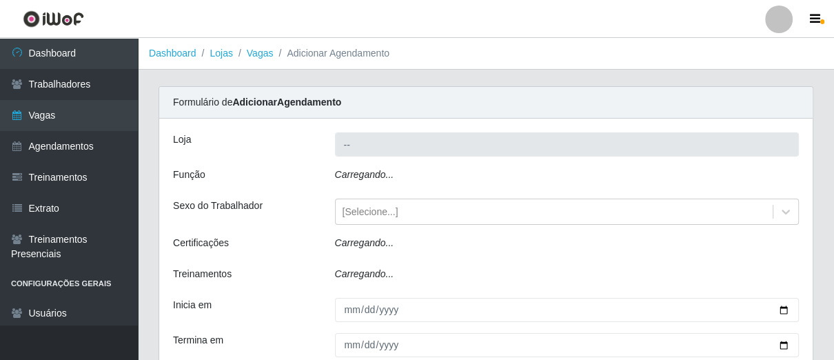
type input "Superbox [GEOGRAPHIC_DATA] - Bessa"
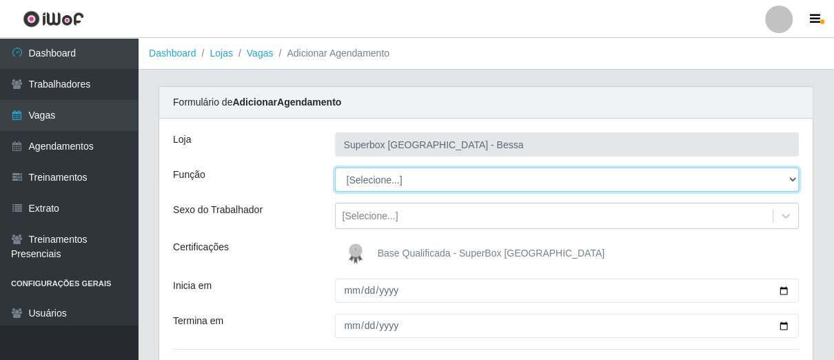
click at [430, 176] on select "[Selecione...] ASG ASG + ASG ++ Embalador Embalador + Embalador ++ Operador de …" at bounding box center [567, 180] width 465 height 24
select select "22"
click at [335, 168] on select "[Selecione...] ASG ASG + ASG ++ Embalador Embalador + Embalador ++ Operador de …" at bounding box center [567, 180] width 465 height 24
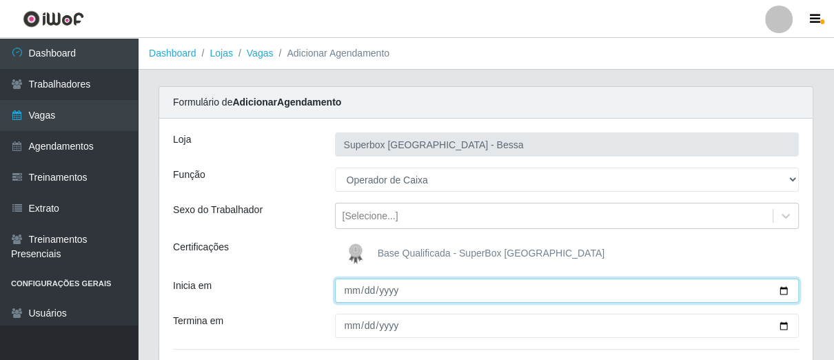
click at [346, 286] on input "Inicia em" at bounding box center [567, 291] width 465 height 24
type input "[DATE]"
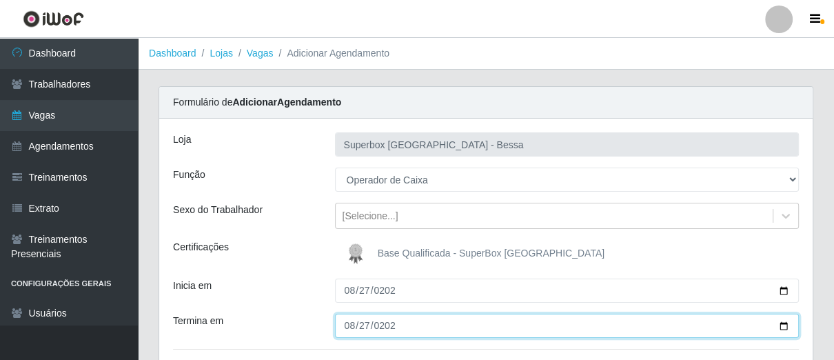
type input "[DATE]"
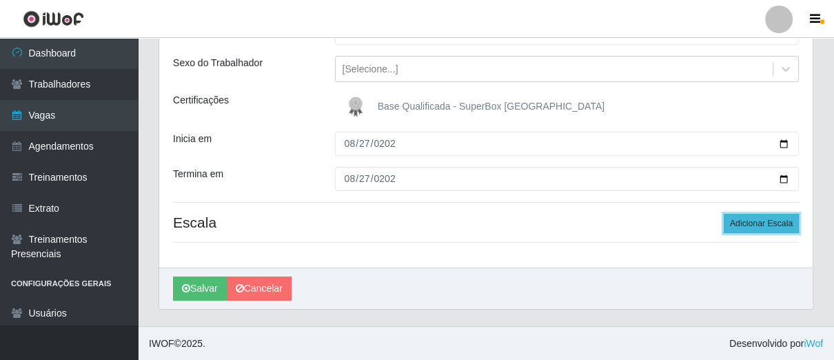
click at [748, 218] on button "Adicionar Escala" at bounding box center [761, 223] width 75 height 19
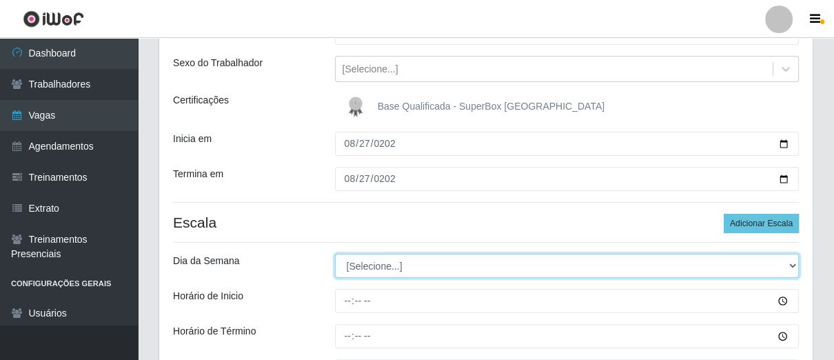
click at [374, 263] on select "[Selecione...] Segunda Terça Quarta Quinta Sexta Sábado Domingo" at bounding box center [567, 266] width 465 height 24
select select "3"
click at [335, 254] on select "[Selecione...] Segunda Terça Quarta Quinta Sexta Sábado Domingo" at bounding box center [567, 266] width 465 height 24
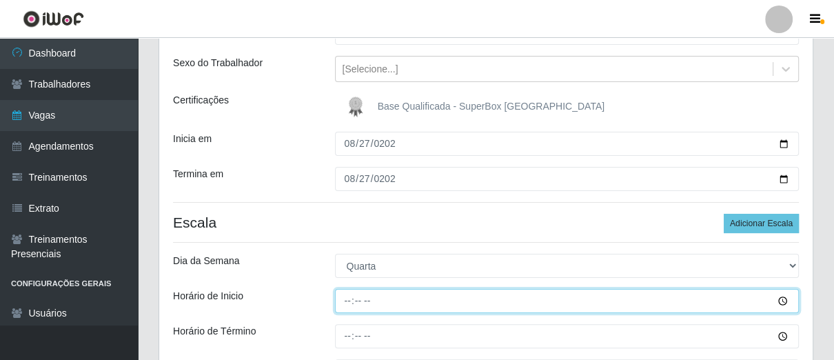
click at [345, 294] on input "Horário de Inicio" at bounding box center [567, 301] width 465 height 24
type input "16:00"
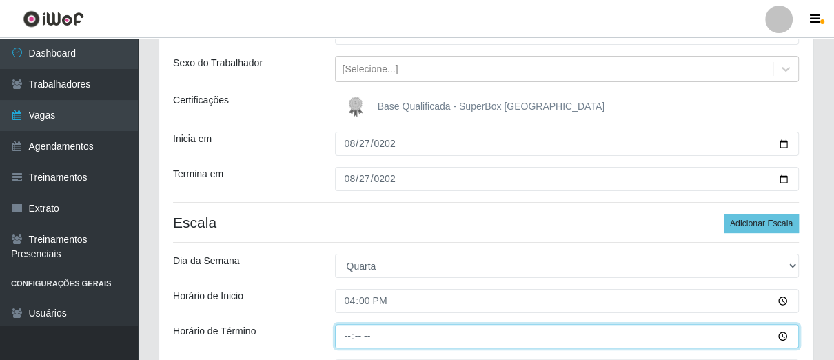
type input "21:00"
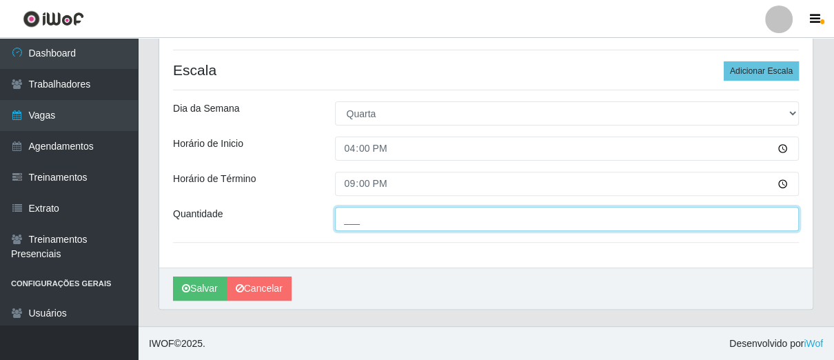
click at [365, 213] on input "___" at bounding box center [567, 219] width 465 height 24
type input "01_"
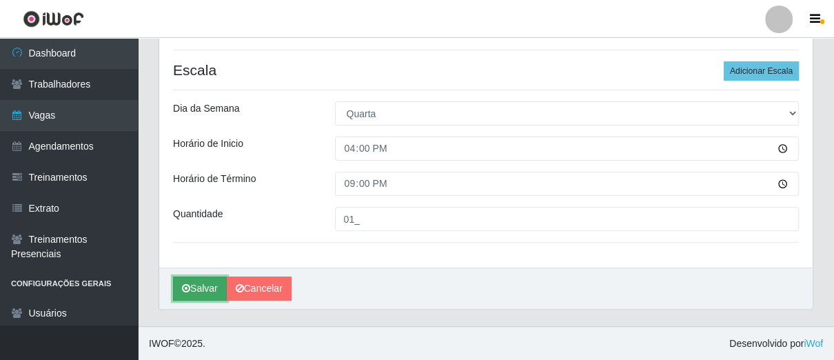
click at [194, 294] on button "Salvar" at bounding box center [200, 289] width 54 height 24
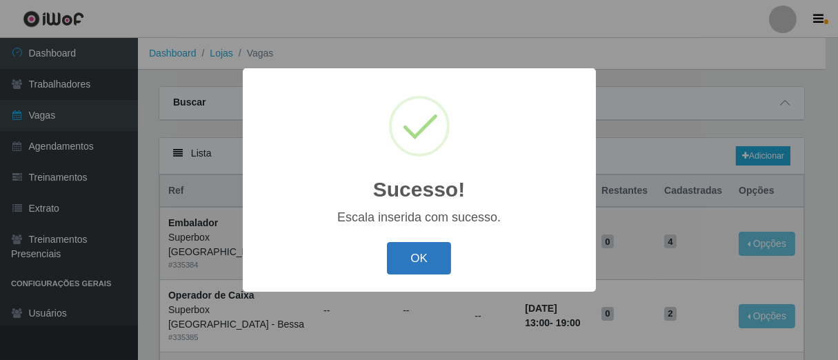
click at [421, 254] on button "OK" at bounding box center [419, 258] width 64 height 32
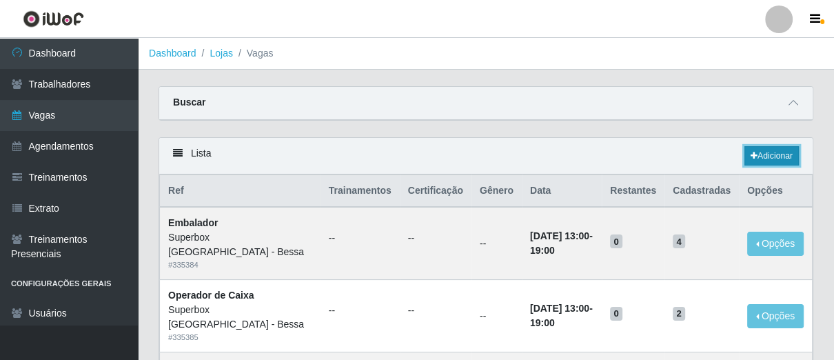
click at [756, 154] on link "Adicionar" at bounding box center [772, 155] width 54 height 19
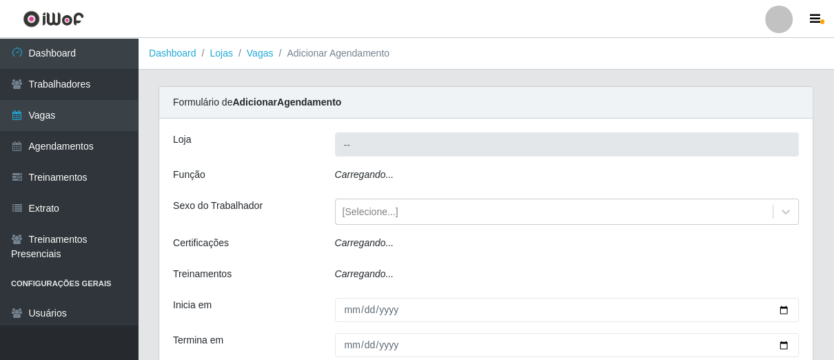
type input "Superbox [GEOGRAPHIC_DATA] - Bessa"
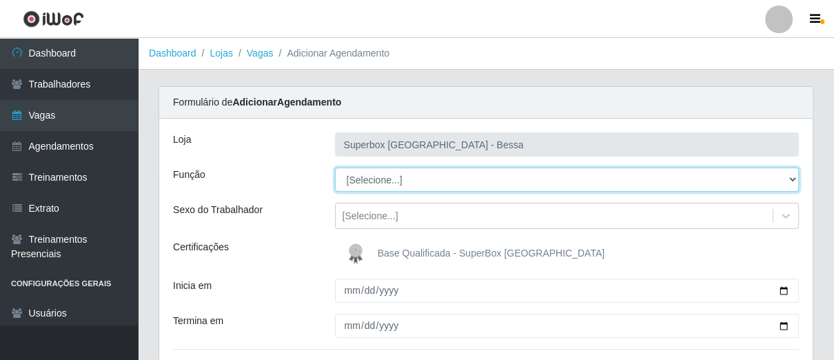
click at [447, 179] on select "[Selecione...] ASG ASG + ASG ++ Embalador Embalador + Embalador ++ Operador de …" at bounding box center [567, 180] width 465 height 24
select select "1"
click at [335, 168] on select "[Selecione...] ASG ASG + ASG ++ Embalador Embalador + Embalador ++ Operador de …" at bounding box center [567, 180] width 465 height 24
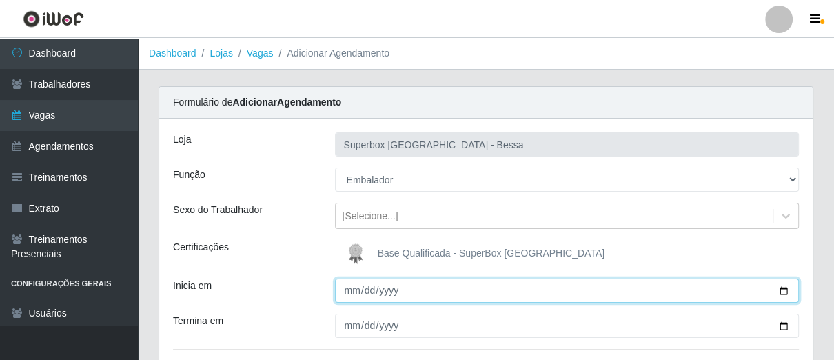
click at [352, 290] on input "Inicia em" at bounding box center [567, 291] width 465 height 24
type input "[DATE]"
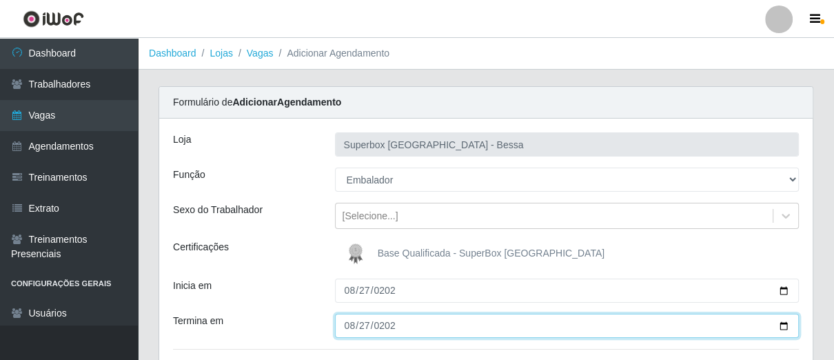
type input "[DATE]"
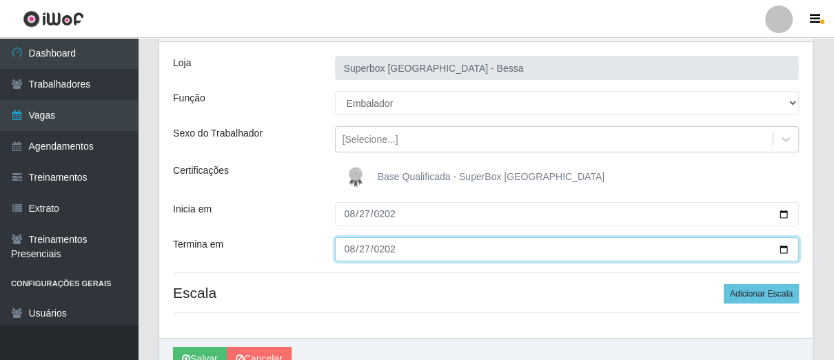
scroll to position [147, 0]
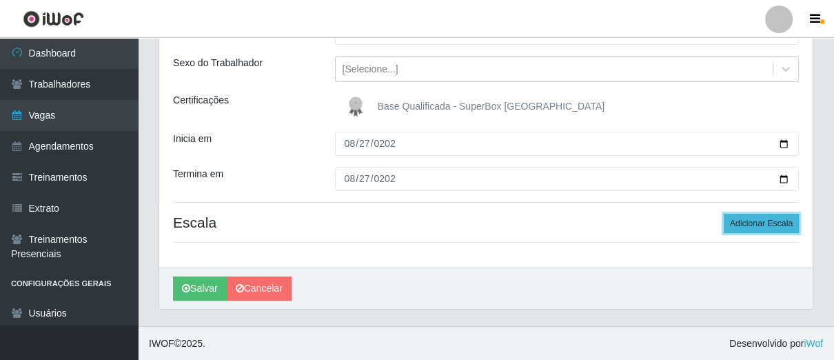
drag, startPoint x: 752, startPoint y: 228, endPoint x: 743, endPoint y: 229, distance: 9.7
click at [751, 228] on button "Adicionar Escala" at bounding box center [761, 223] width 75 height 19
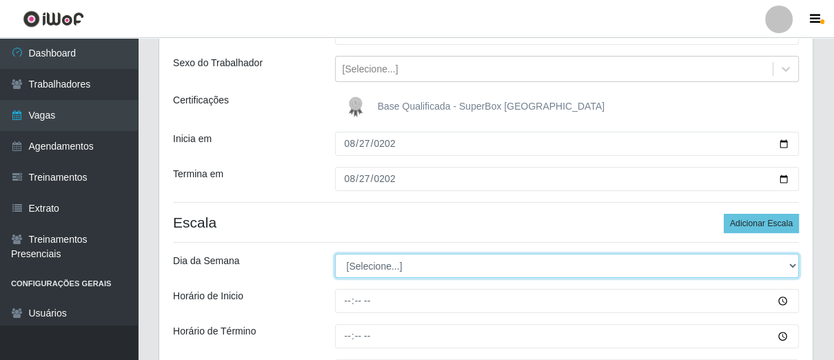
click at [386, 265] on select "[Selecione...] Segunda Terça Quarta Quinta Sexta Sábado Domingo" at bounding box center [567, 266] width 465 height 24
select select "3"
click at [335, 254] on select "[Selecione...] Segunda Terça Quarta Quinta Sexta Sábado Domingo" at bounding box center [567, 266] width 465 height 24
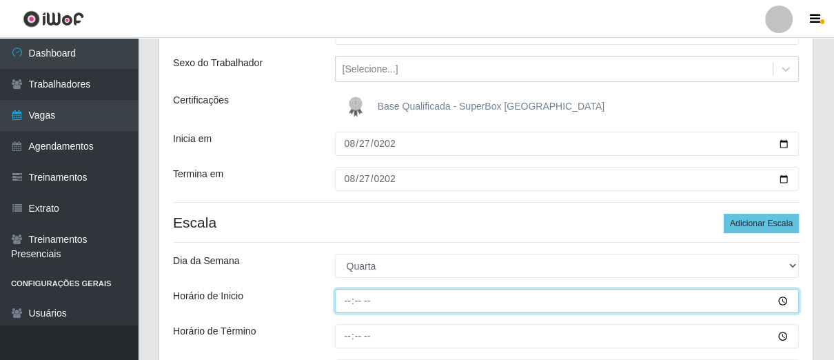
click at [345, 308] on input "Horário de Inicio" at bounding box center [567, 301] width 465 height 24
type input "16:00"
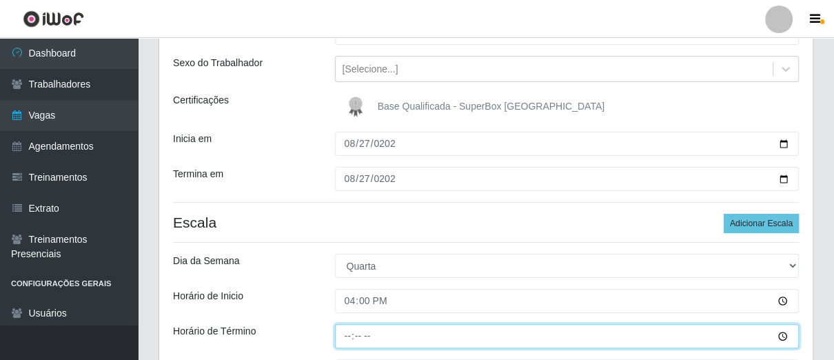
type input "21:00"
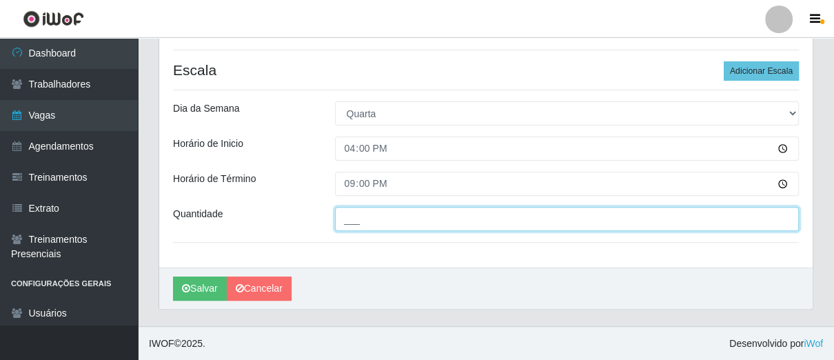
click at [364, 221] on input "___" at bounding box center [567, 219] width 465 height 24
type input "01_"
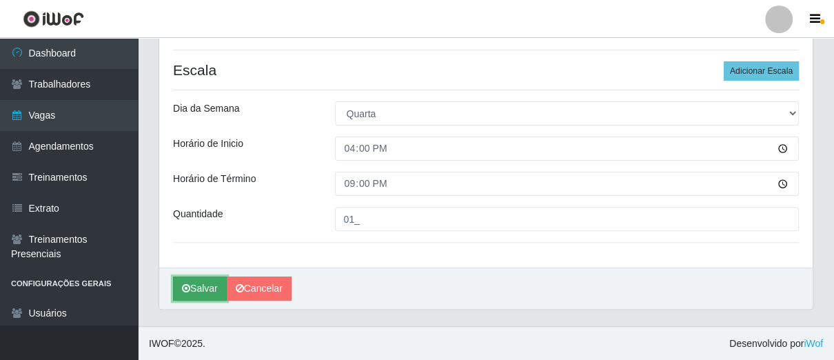
click at [201, 281] on button "Salvar" at bounding box center [200, 289] width 54 height 24
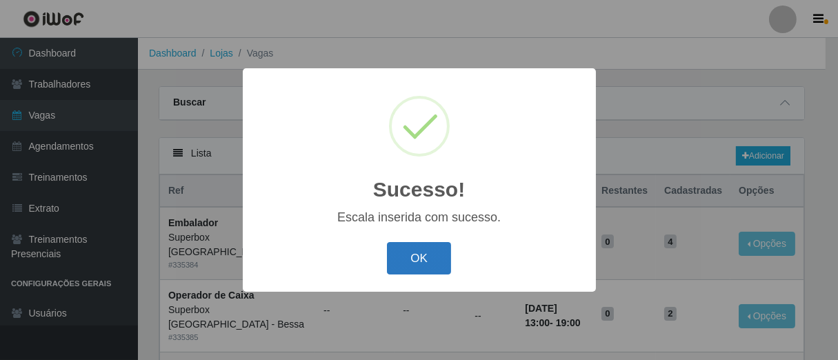
click at [408, 255] on button "OK" at bounding box center [419, 258] width 64 height 32
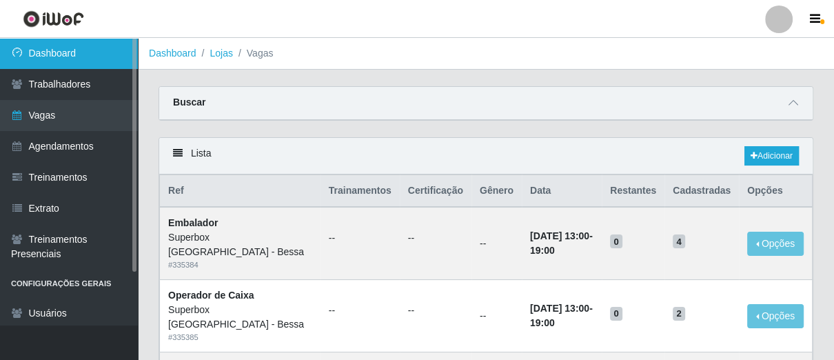
click at [86, 61] on link "Dashboard" at bounding box center [69, 53] width 138 height 31
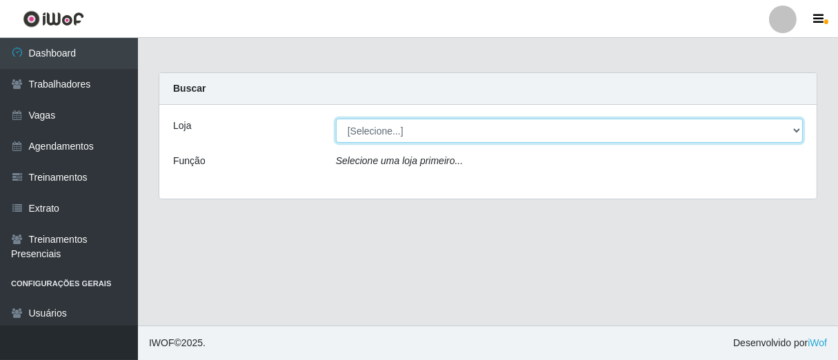
click at [480, 136] on select "[Selecione...] Superbox [GEOGRAPHIC_DATA] - Bessa" at bounding box center [569, 131] width 467 height 24
select select "206"
click at [336, 119] on select "[Selecione...] Superbox [GEOGRAPHIC_DATA] - Bessa" at bounding box center [569, 131] width 467 height 24
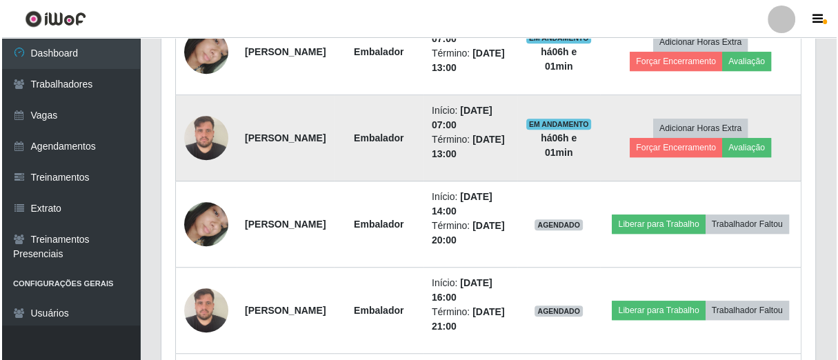
scroll to position [443, 0]
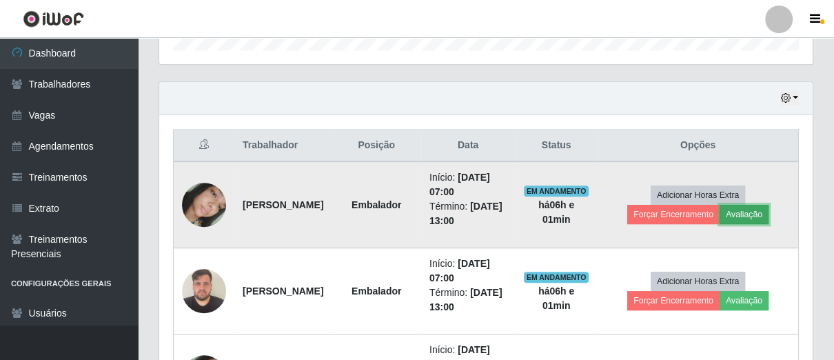
click at [740, 210] on button "Avaliação" at bounding box center [744, 214] width 49 height 19
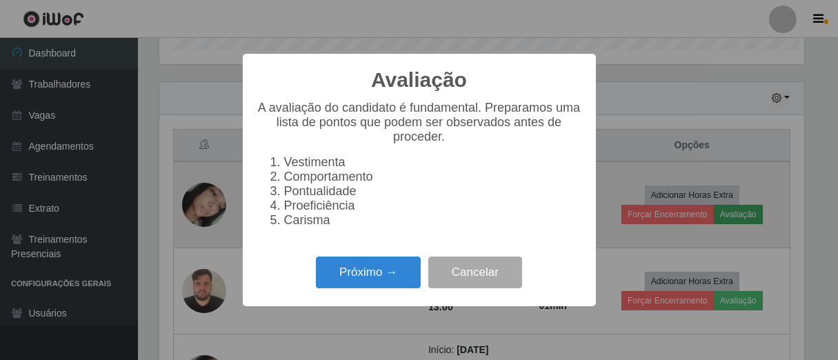
scroll to position [285, 645]
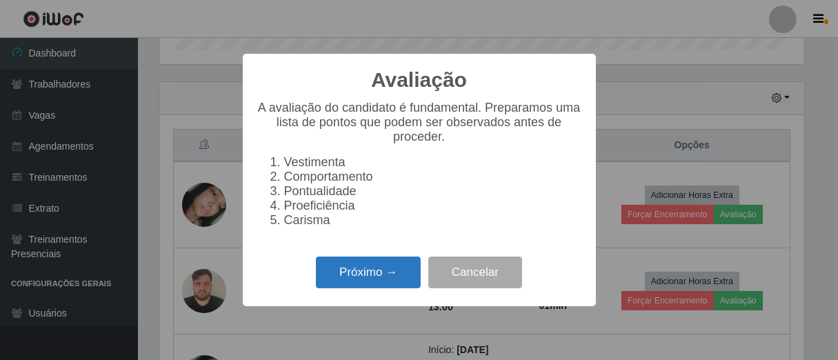
click at [399, 271] on button "Próximo →" at bounding box center [368, 273] width 105 height 32
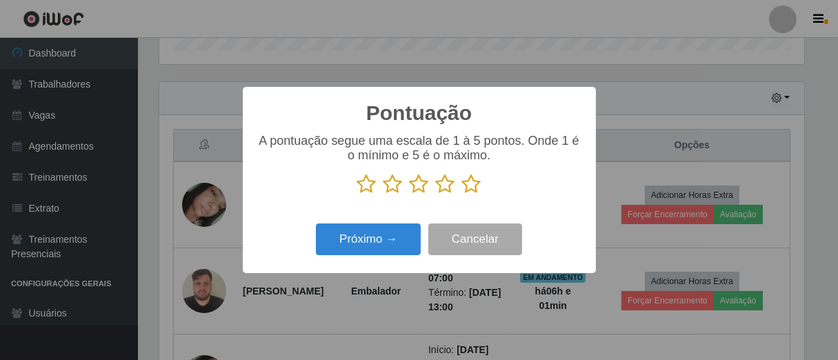
scroll to position [689305, 688946]
click at [473, 187] on icon at bounding box center [471, 184] width 19 height 21
click at [462, 194] on input "radio" at bounding box center [462, 194] width 0 height 0
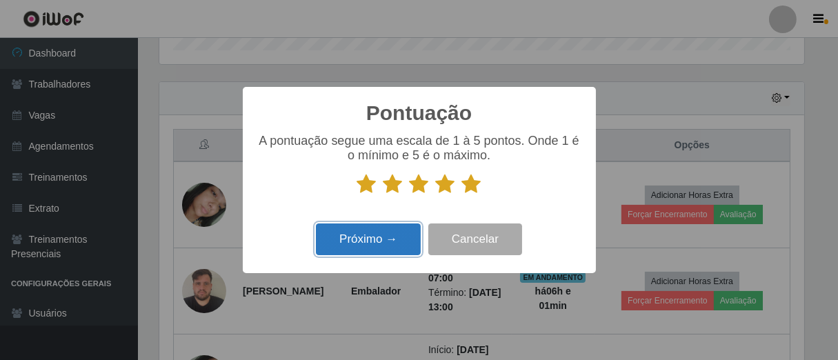
click at [403, 232] on button "Próximo →" at bounding box center [368, 239] width 105 height 32
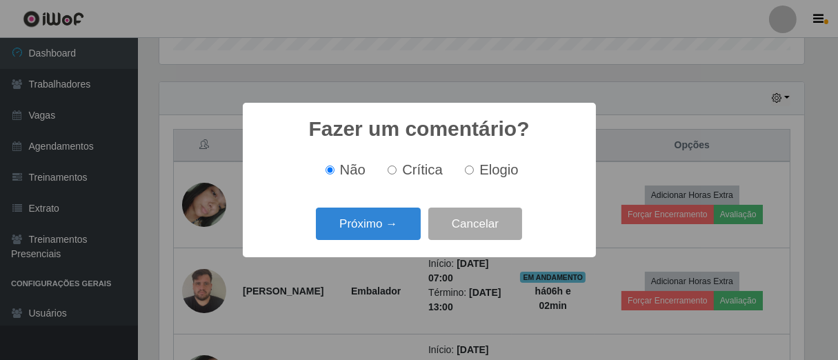
click at [403, 232] on button "Próximo →" at bounding box center [368, 224] width 105 height 32
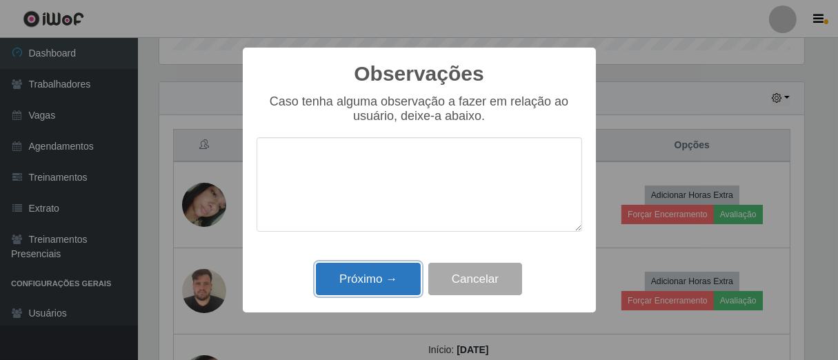
click at [399, 281] on button "Próximo →" at bounding box center [368, 279] width 105 height 32
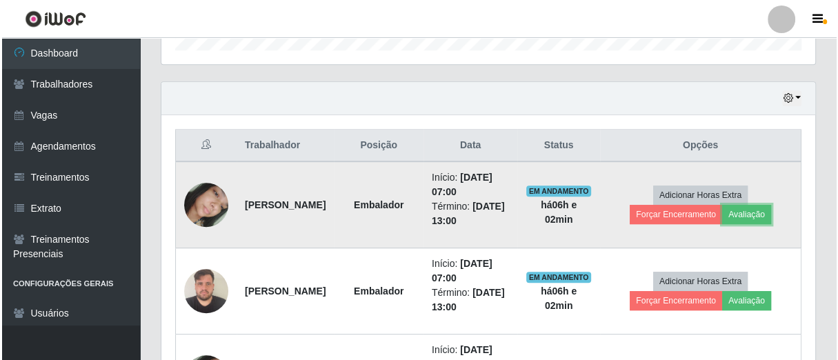
scroll to position [285, 653]
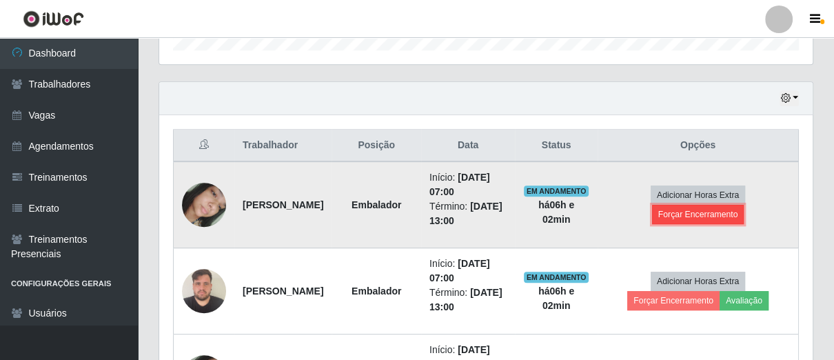
click at [710, 214] on button "Forçar Encerramento" at bounding box center [698, 214] width 92 height 19
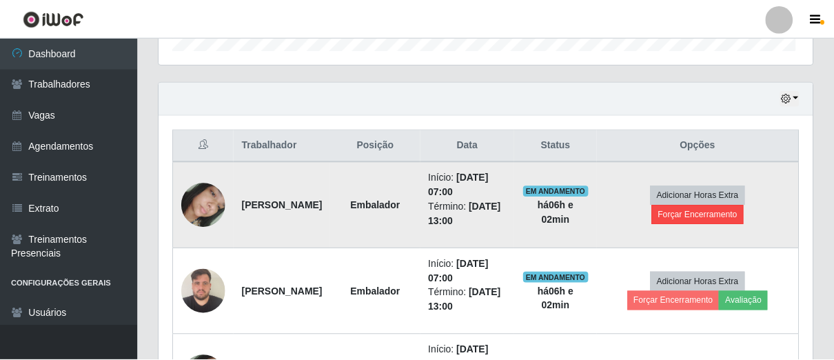
scroll to position [285, 645]
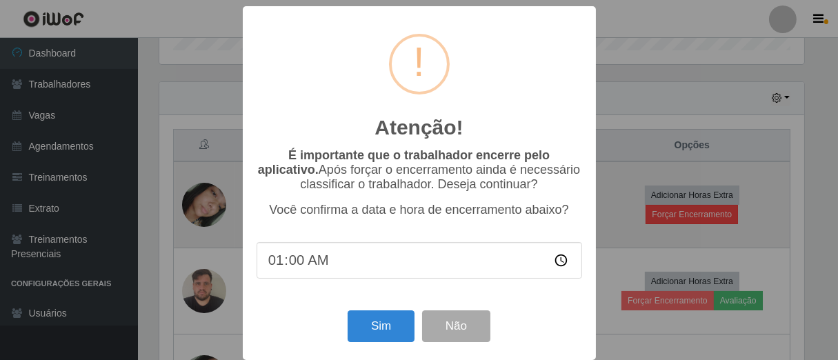
type input "13:00"
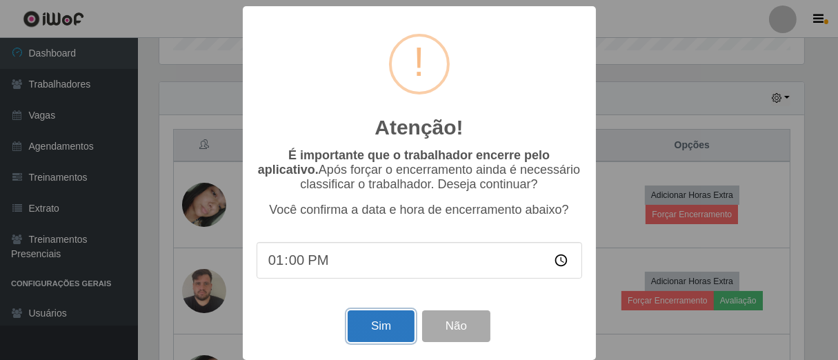
click at [367, 331] on button "Sim" at bounding box center [381, 326] width 67 height 32
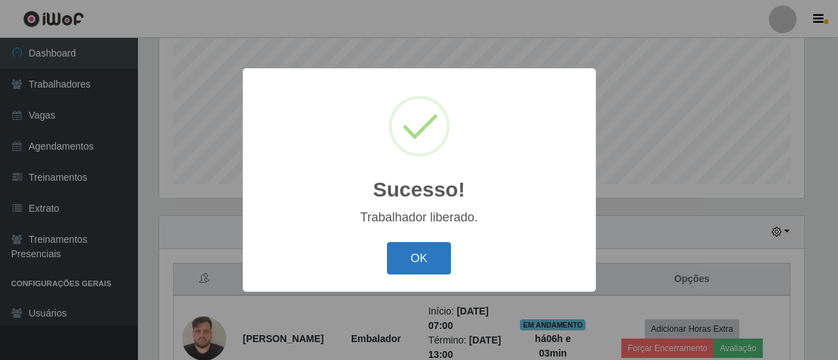
click at [403, 259] on button "OK" at bounding box center [419, 258] width 64 height 32
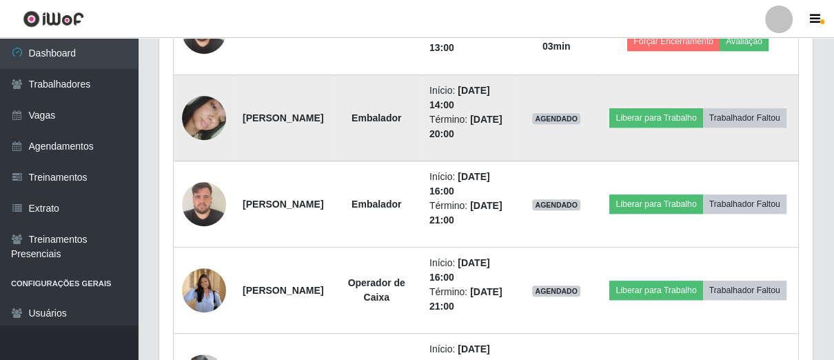
scroll to position [539, 0]
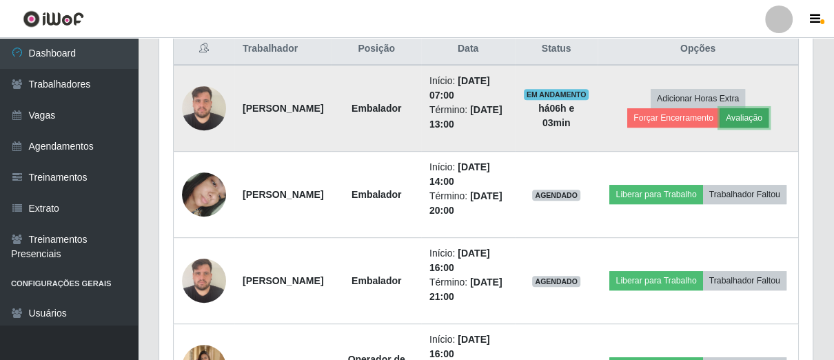
click at [763, 113] on button "Avaliação" at bounding box center [744, 117] width 49 height 19
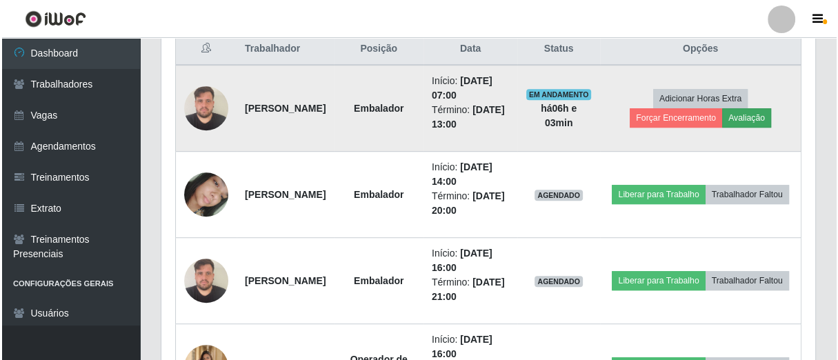
scroll to position [285, 645]
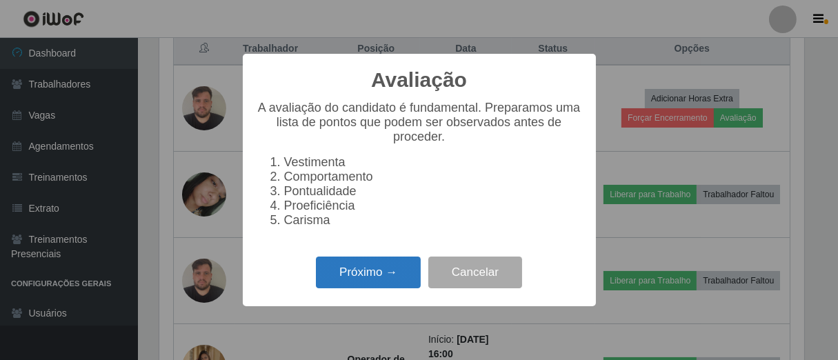
click at [398, 284] on button "Próximo →" at bounding box center [368, 273] width 105 height 32
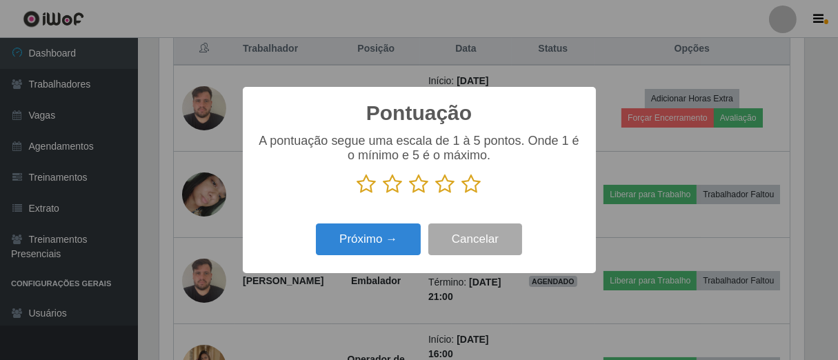
click at [476, 183] on icon at bounding box center [471, 184] width 19 height 21
click at [462, 194] on input "radio" at bounding box center [462, 194] width 0 height 0
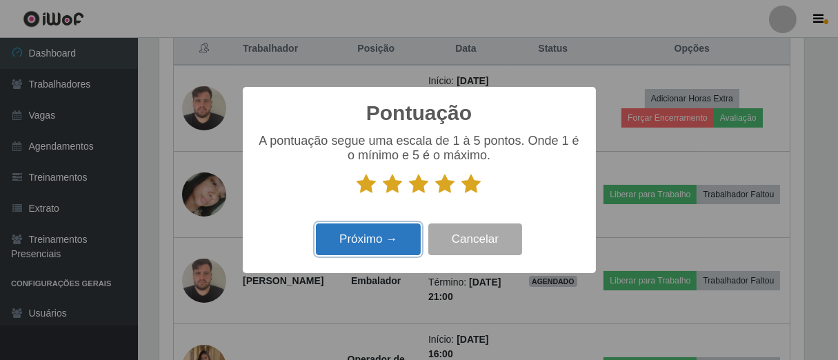
click at [390, 232] on button "Próximo →" at bounding box center [368, 239] width 105 height 32
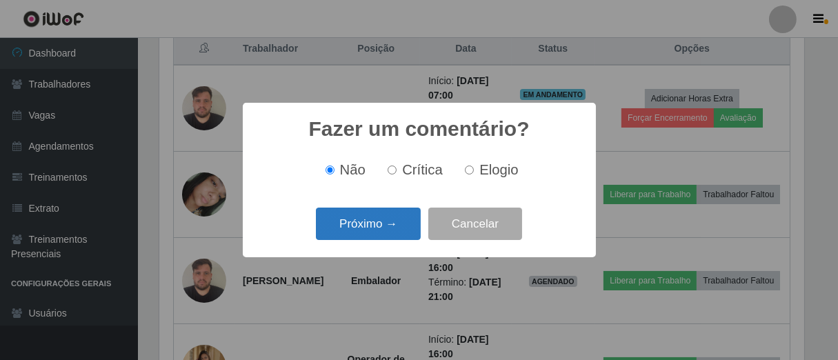
click at [403, 221] on button "Próximo →" at bounding box center [368, 224] width 105 height 32
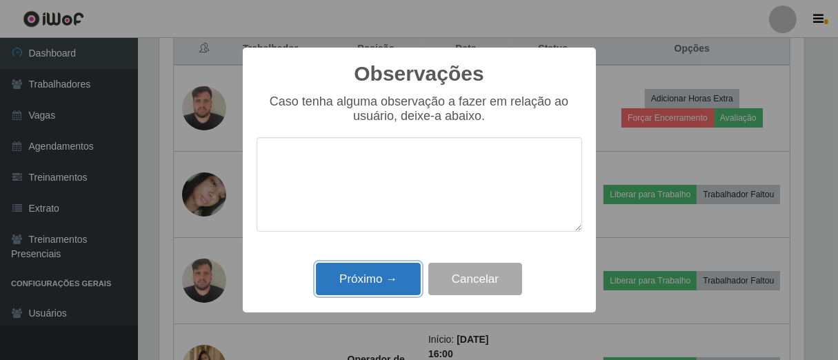
click at [401, 290] on button "Próximo →" at bounding box center [368, 279] width 105 height 32
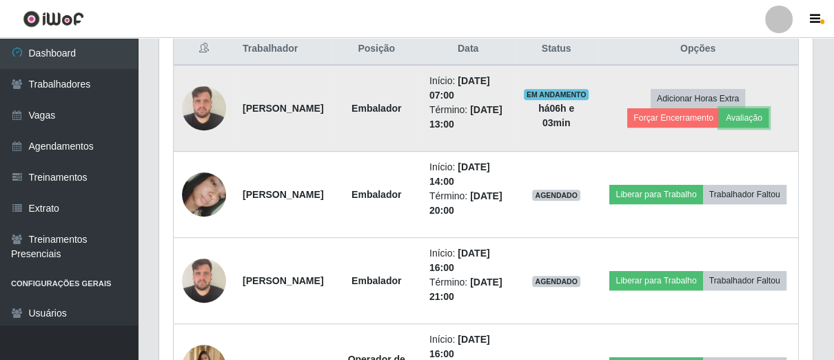
scroll to position [285, 653]
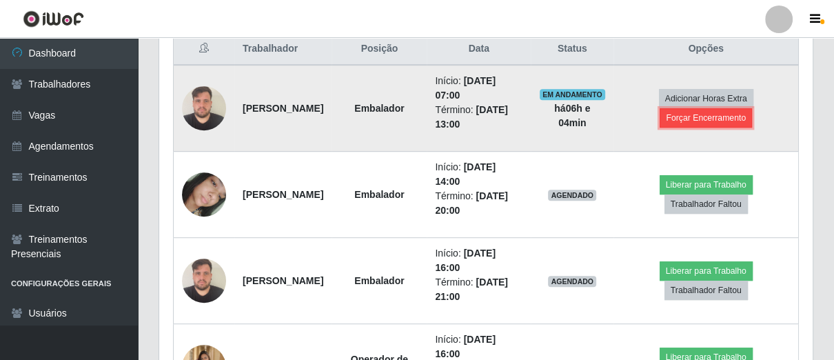
click at [692, 120] on button "Forçar Encerramento" at bounding box center [706, 117] width 92 height 19
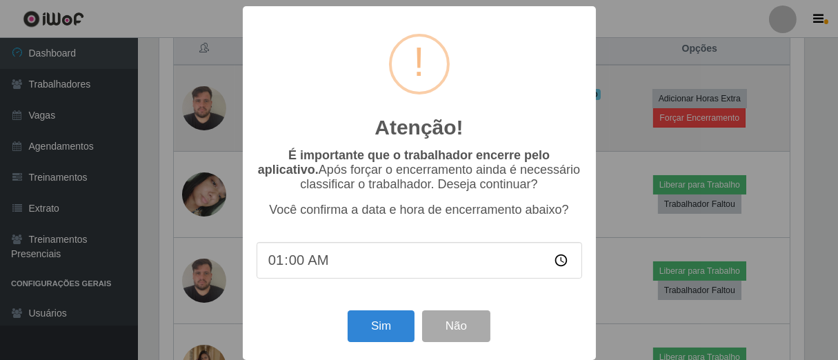
type input "13:00"
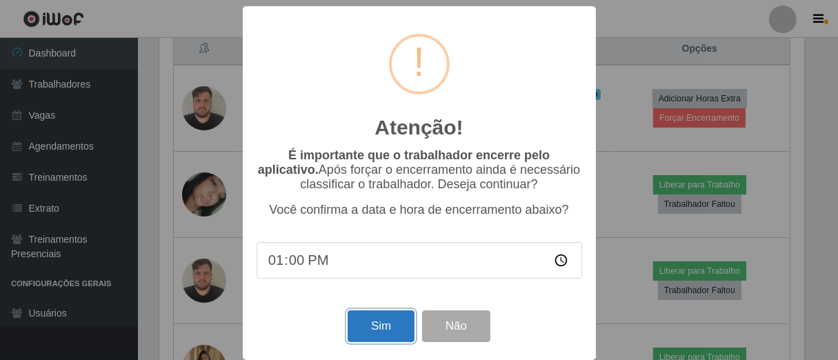
click at [365, 340] on button "Sim" at bounding box center [381, 326] width 67 height 32
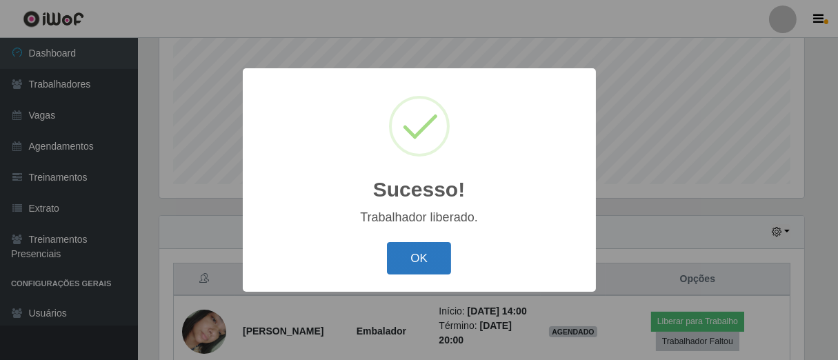
click at [396, 252] on button "OK" at bounding box center [419, 258] width 64 height 32
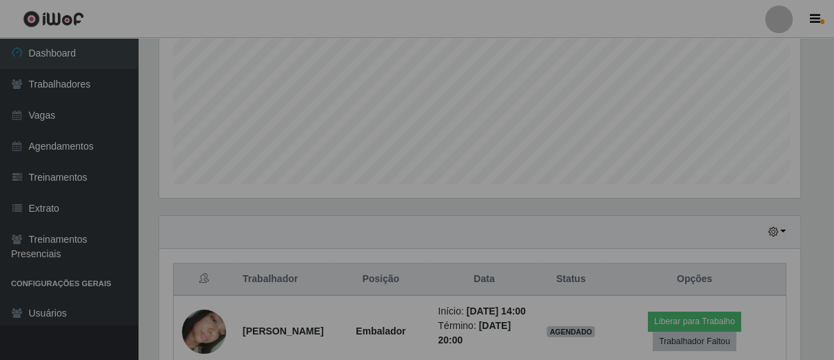
scroll to position [285, 653]
